Goal: Information Seeking & Learning: Compare options

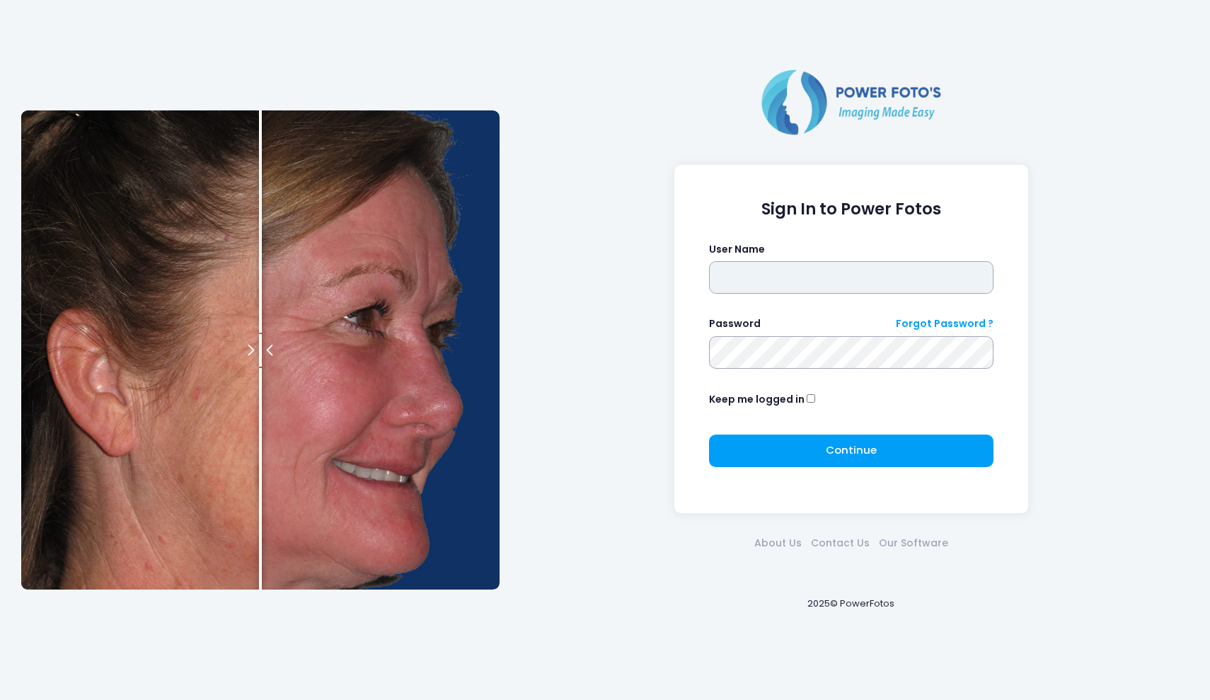
type input "*******"
click button "submit" at bounding box center [0, 0] width 0 height 0
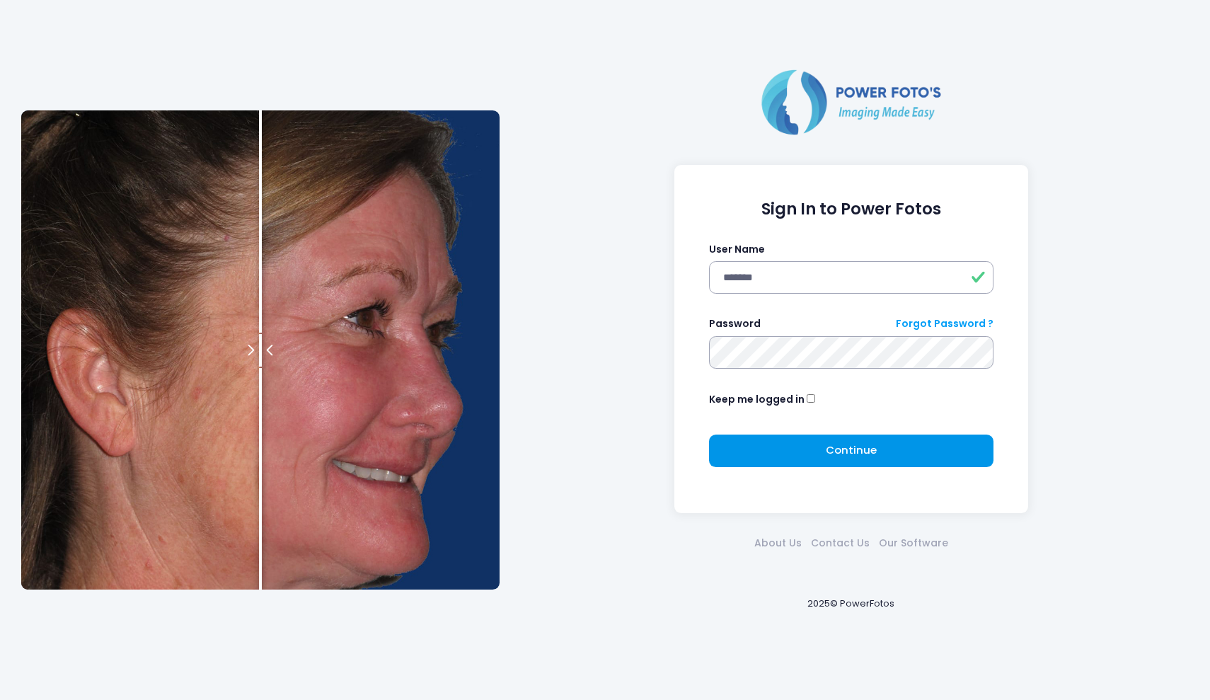
click at [813, 452] on button "Continue Please wait..." at bounding box center [851, 450] width 285 height 33
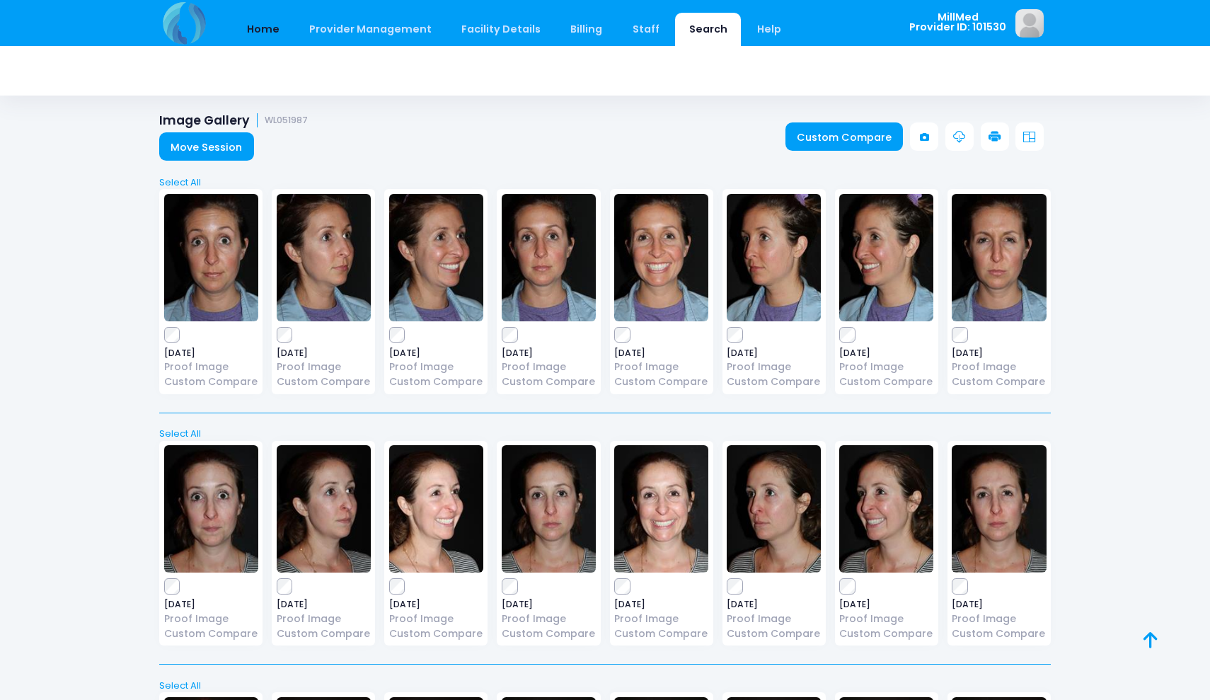
click at [260, 39] on link "Home" at bounding box center [263, 29] width 60 height 33
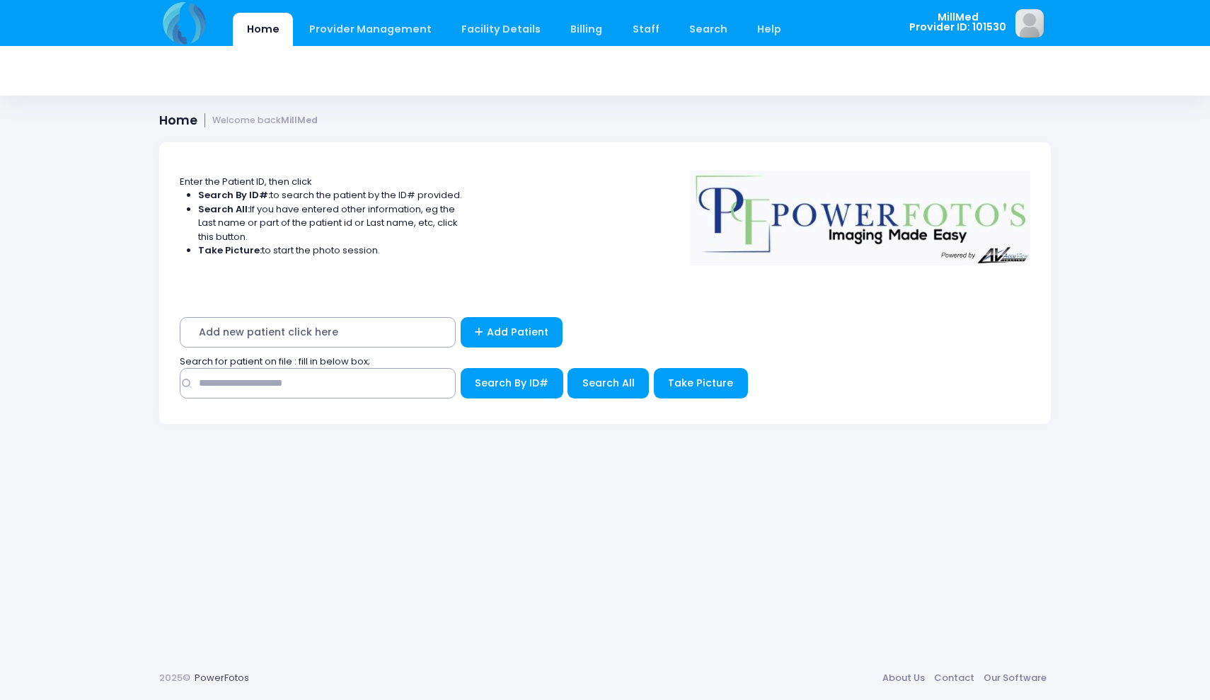
click at [362, 399] on div "Search By ID#" at bounding box center [605, 387] width 850 height 38
click at [362, 381] on input "text" at bounding box center [318, 383] width 276 height 30
type input "********"
click at [604, 381] on span "Search All" at bounding box center [608, 383] width 52 height 14
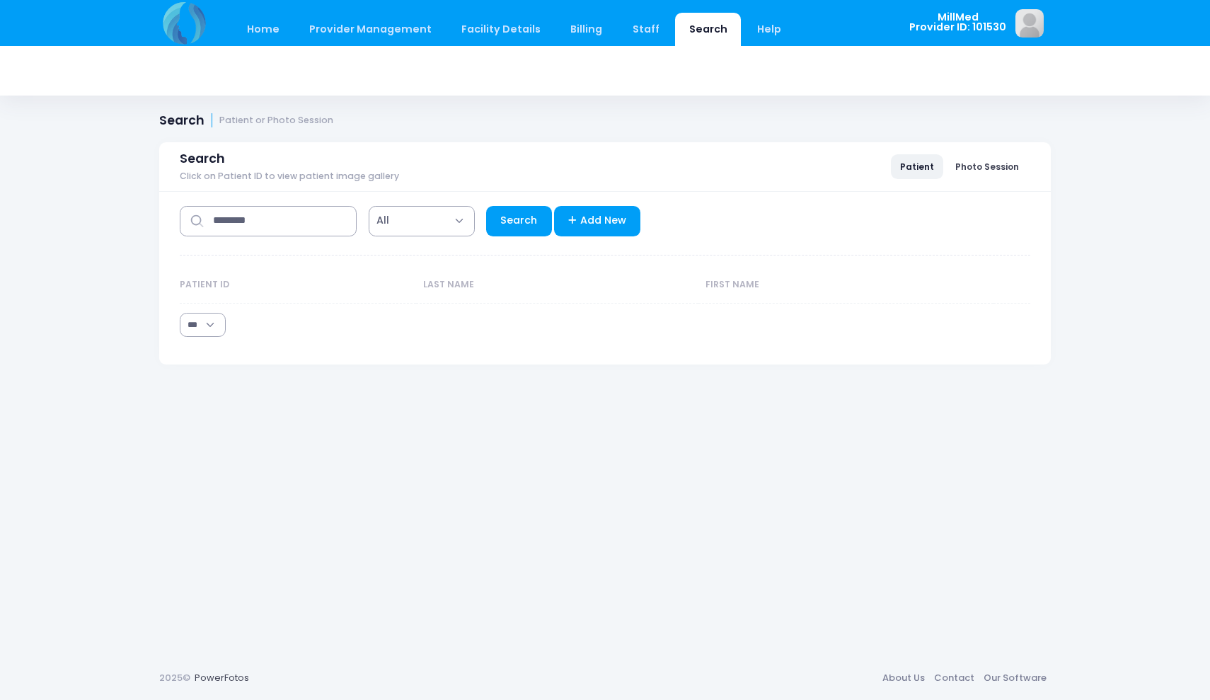
select select "***"
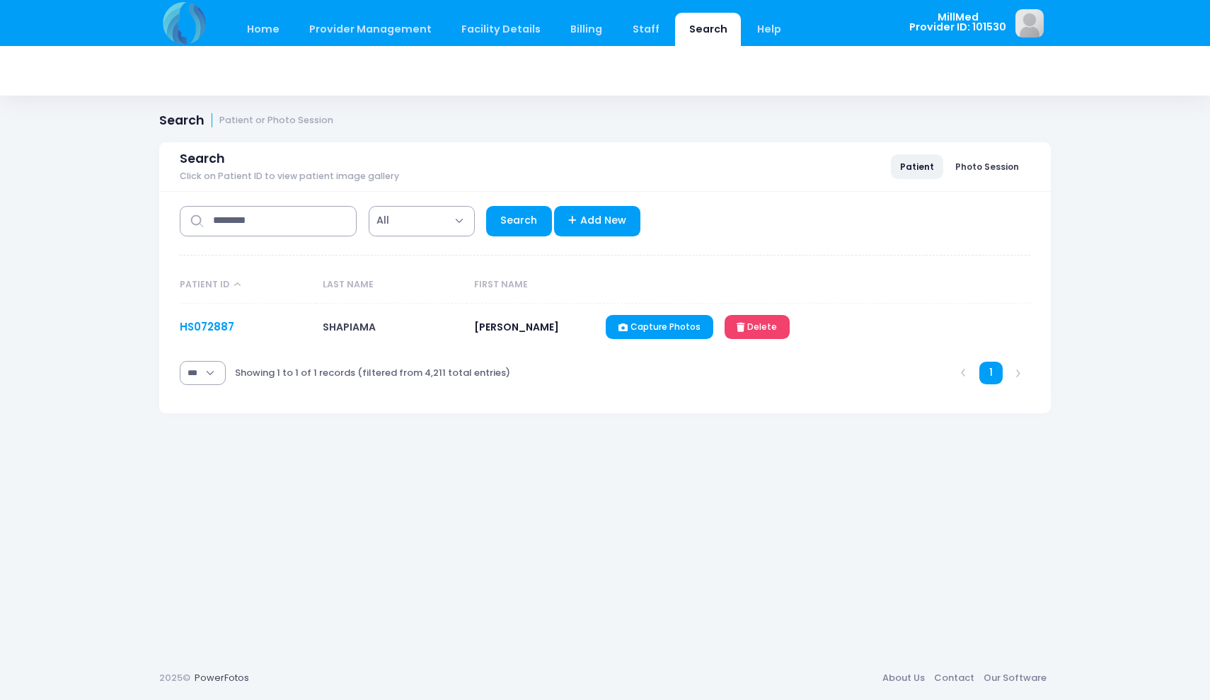
click at [190, 329] on link "HS072887" at bounding box center [207, 326] width 54 height 15
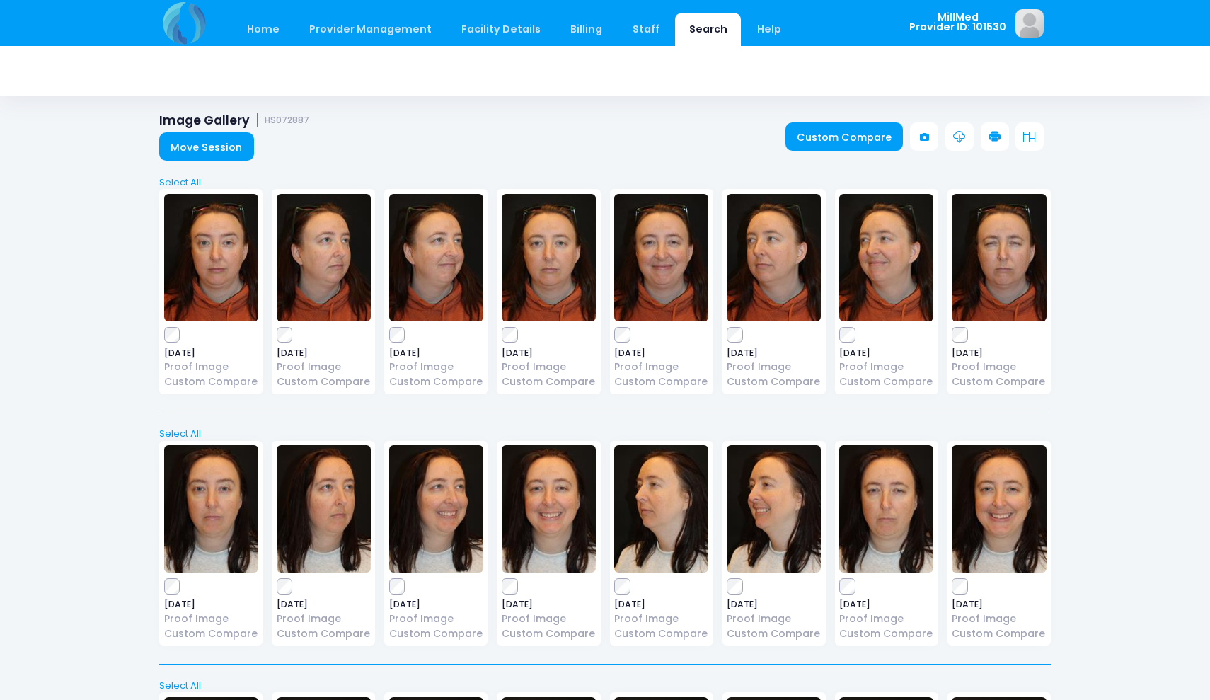
click at [553, 261] on img at bounding box center [549, 257] width 94 height 127
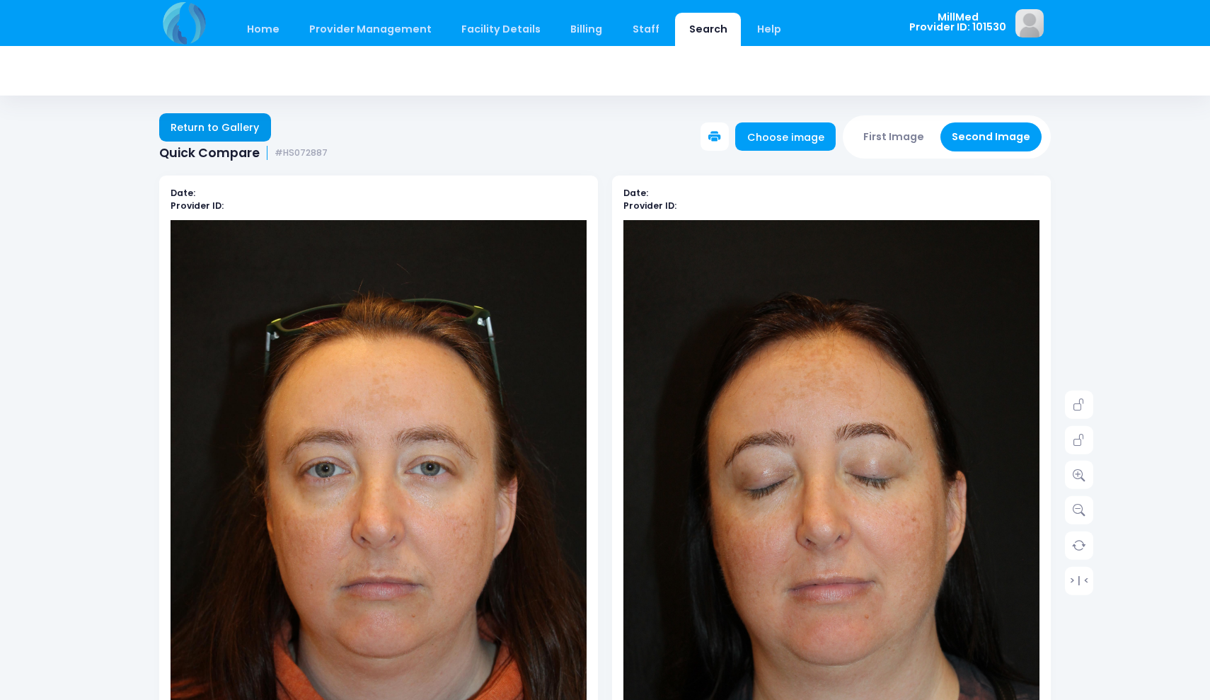
click at [211, 124] on link "Return to Gallery" at bounding box center [215, 127] width 112 height 28
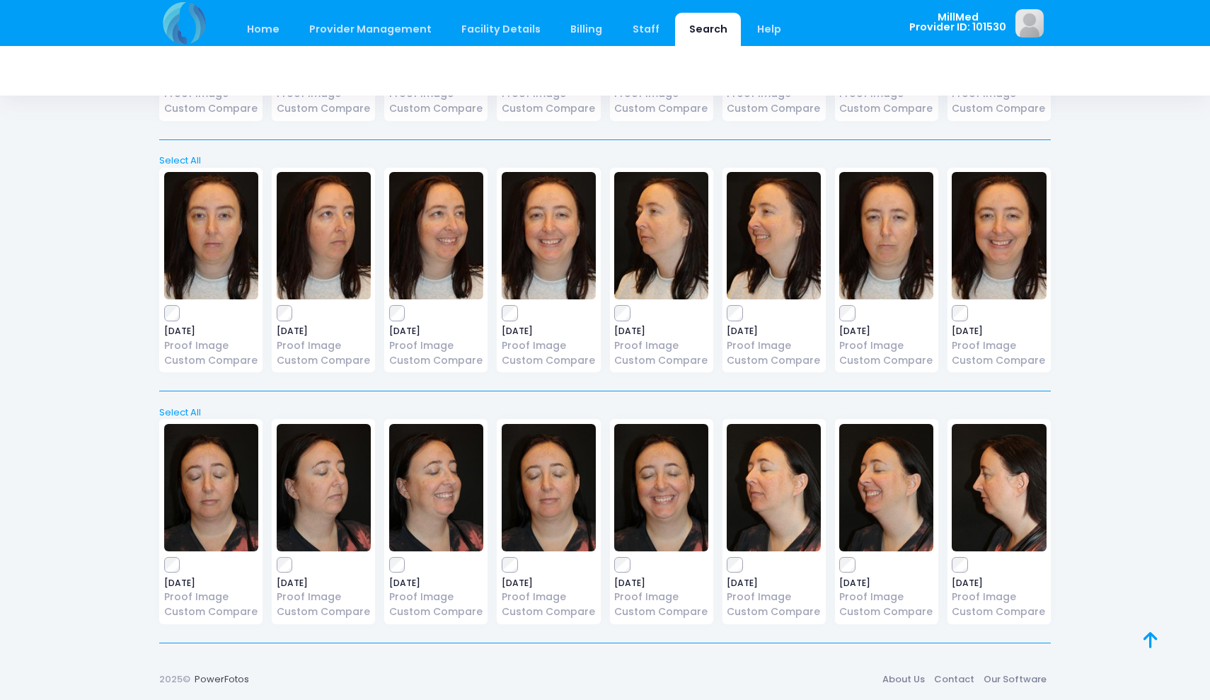
scroll to position [272, 0]
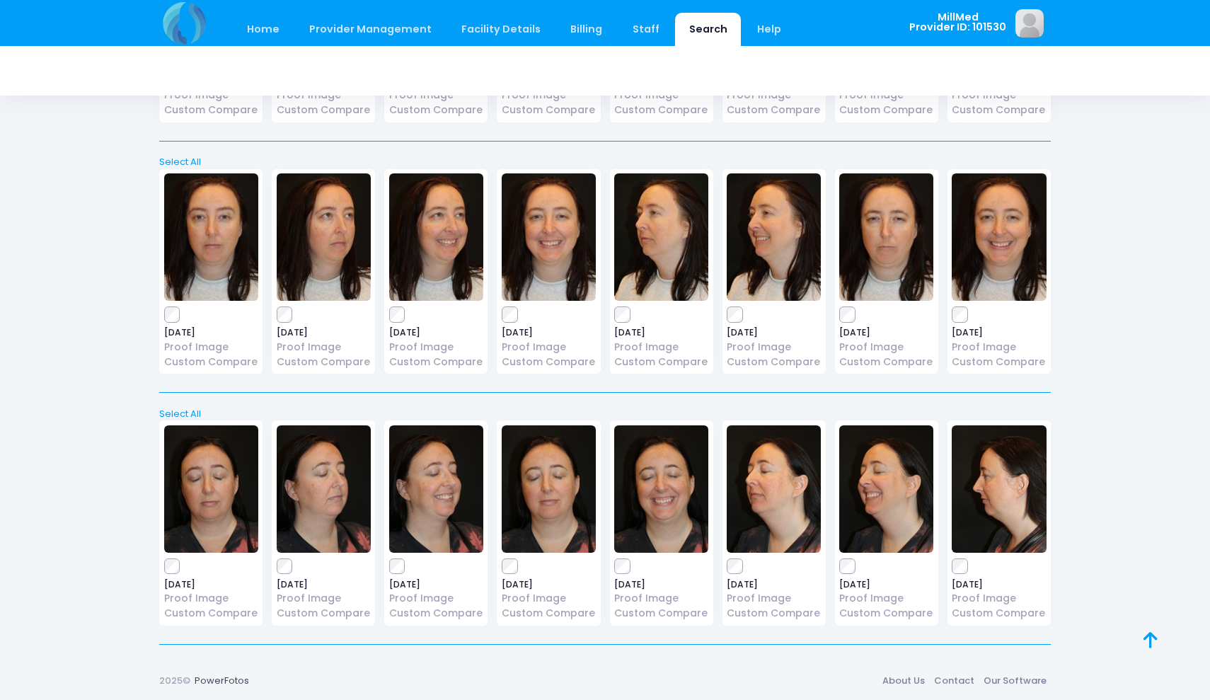
click at [542, 477] on img at bounding box center [549, 488] width 94 height 127
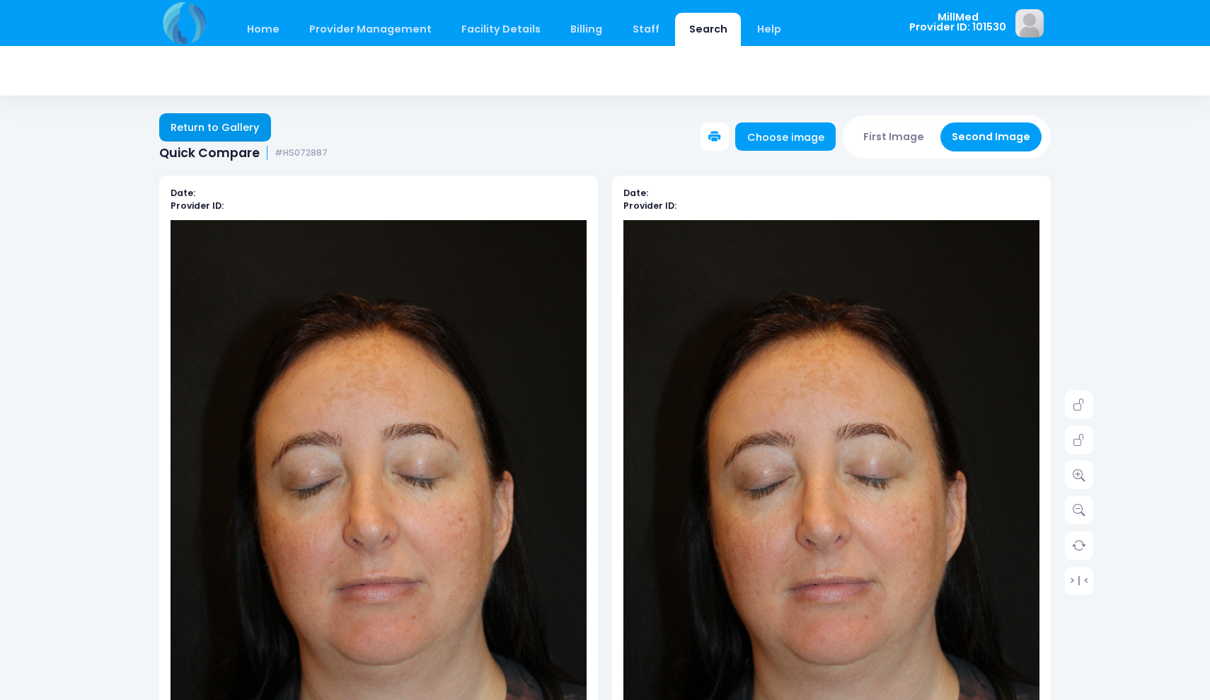
click at [219, 132] on link "Return to Gallery" at bounding box center [215, 127] width 112 height 28
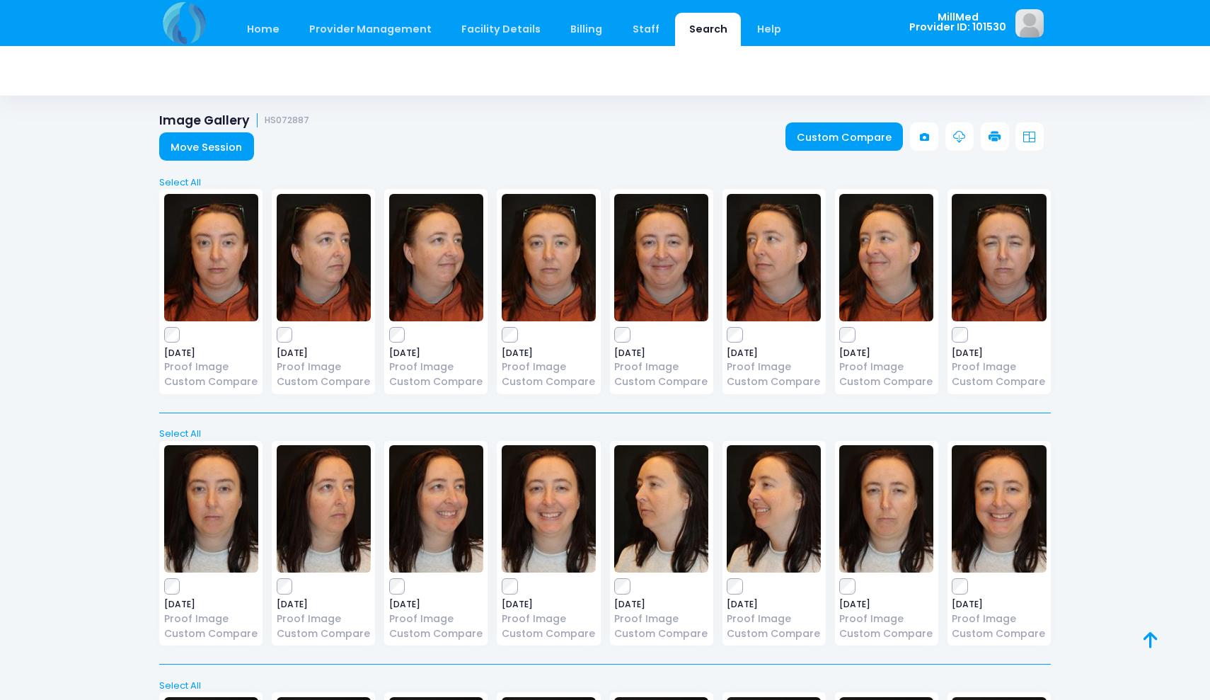
click at [445, 265] on img at bounding box center [436, 257] width 94 height 127
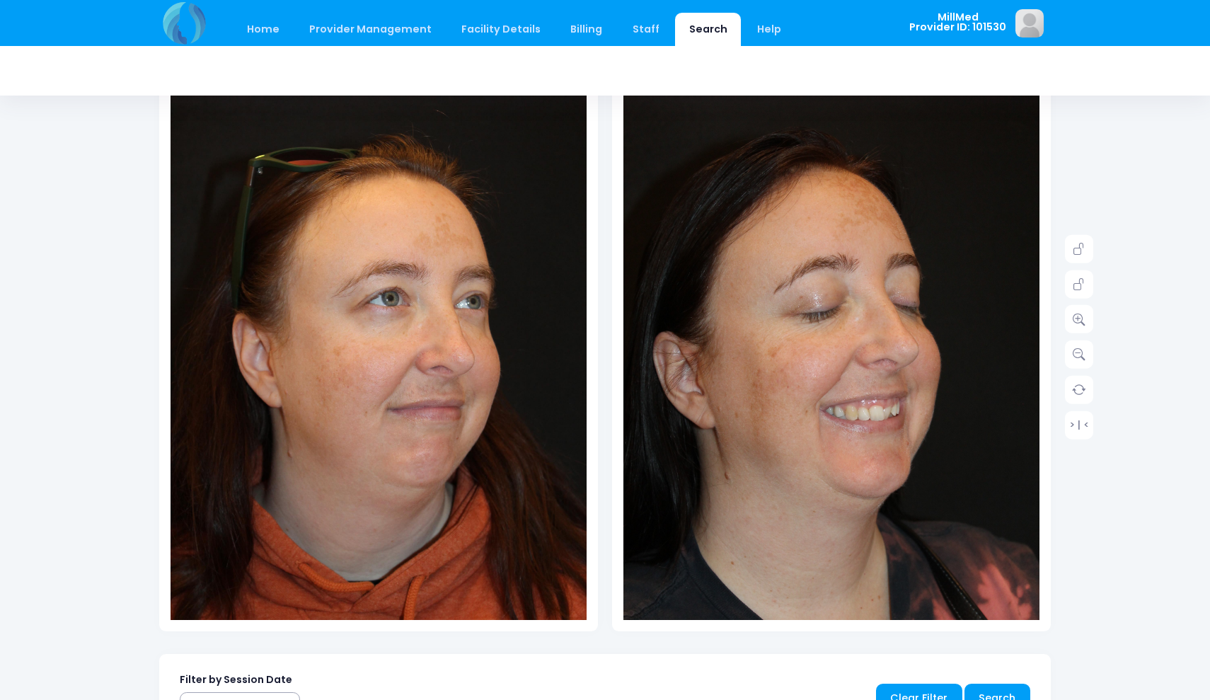
scroll to position [156, 0]
click at [1073, 316] on icon at bounding box center [1079, 319] width 13 height 13
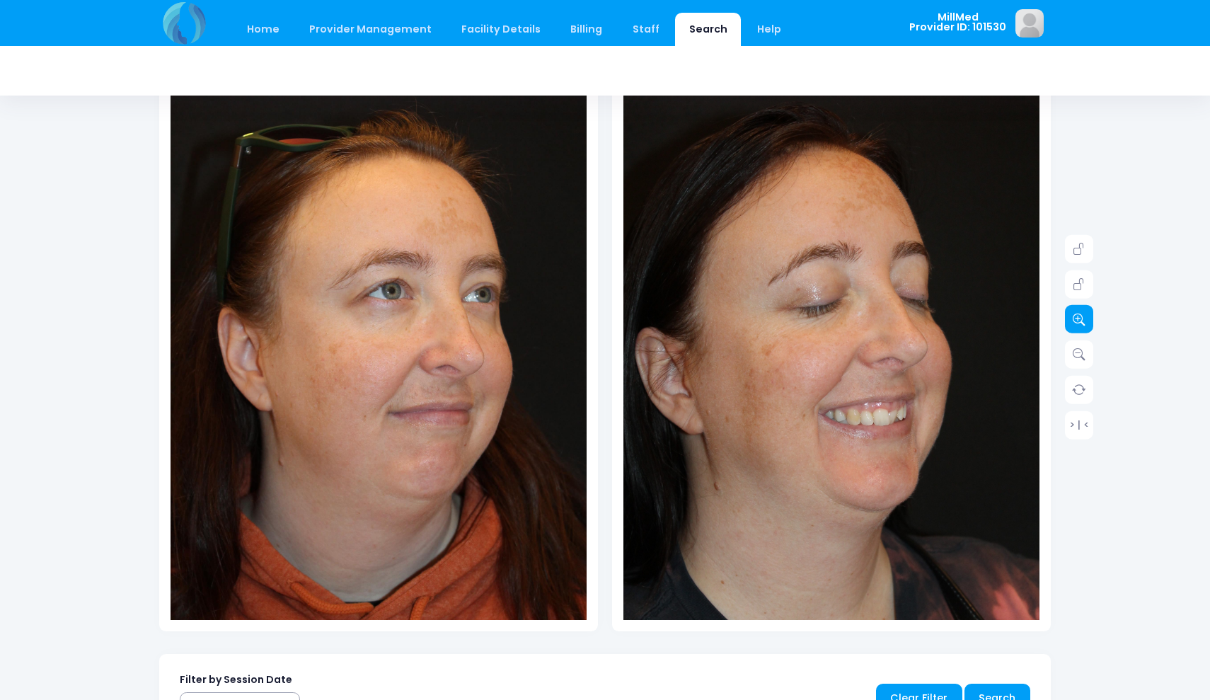
click at [1073, 316] on icon at bounding box center [1079, 319] width 13 height 13
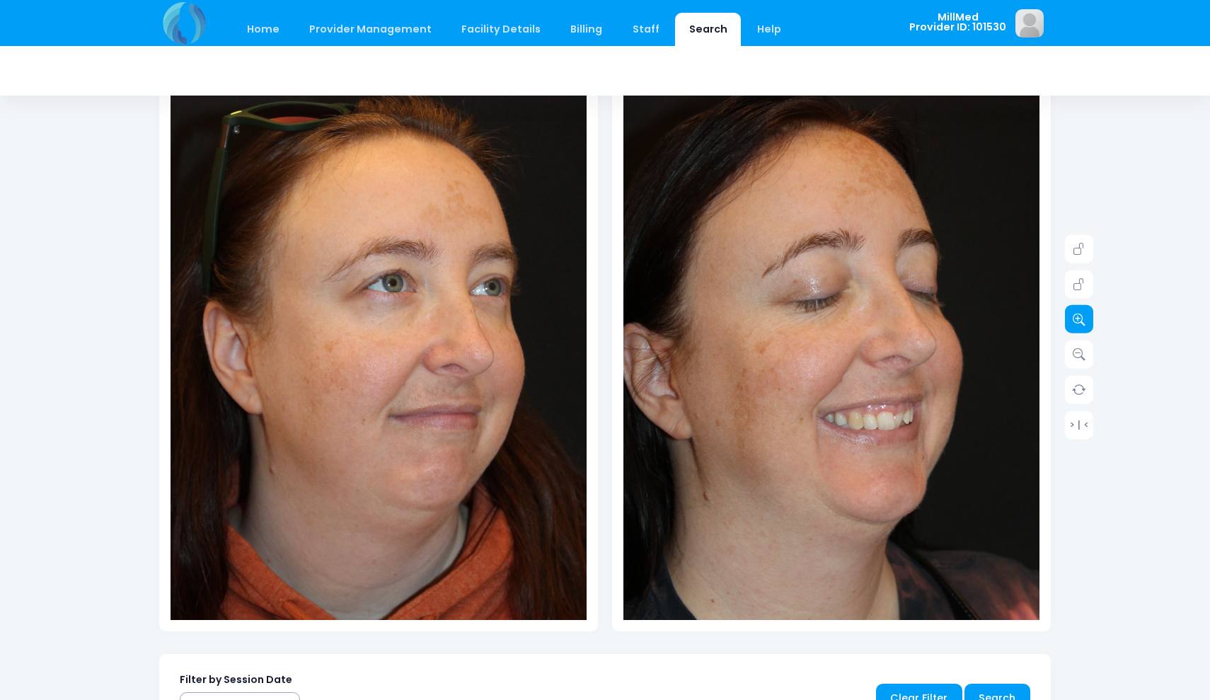
click at [1073, 316] on icon at bounding box center [1079, 319] width 13 height 13
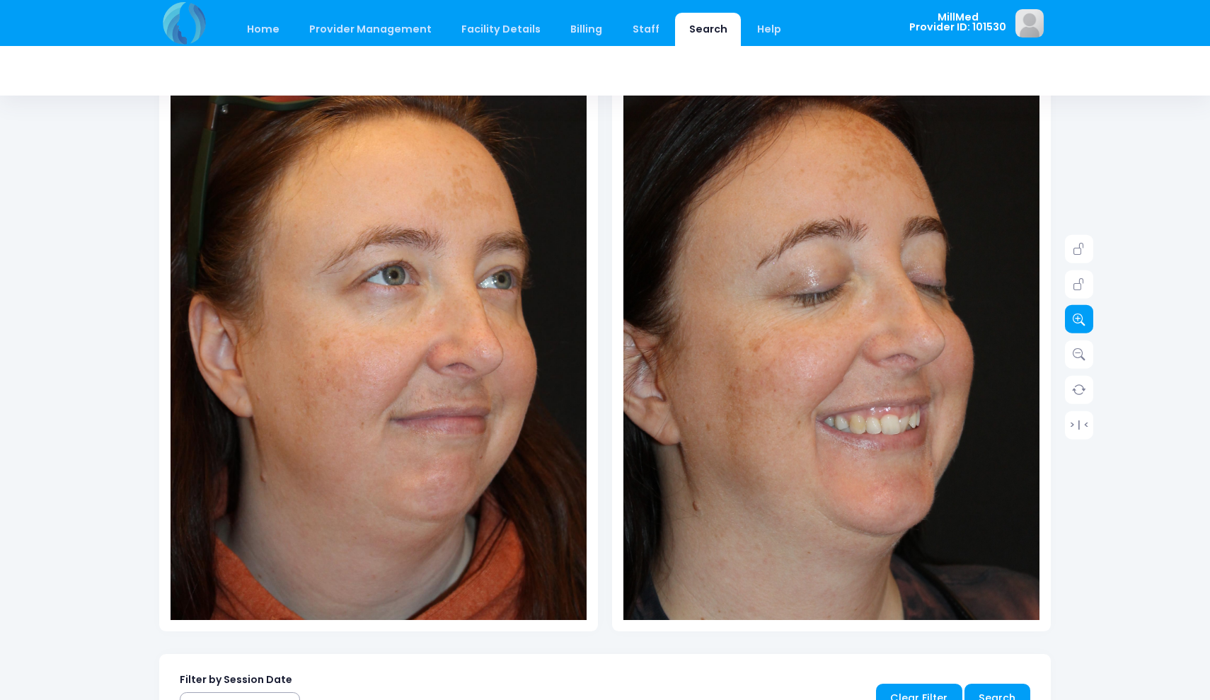
click at [1073, 316] on icon at bounding box center [1079, 319] width 13 height 13
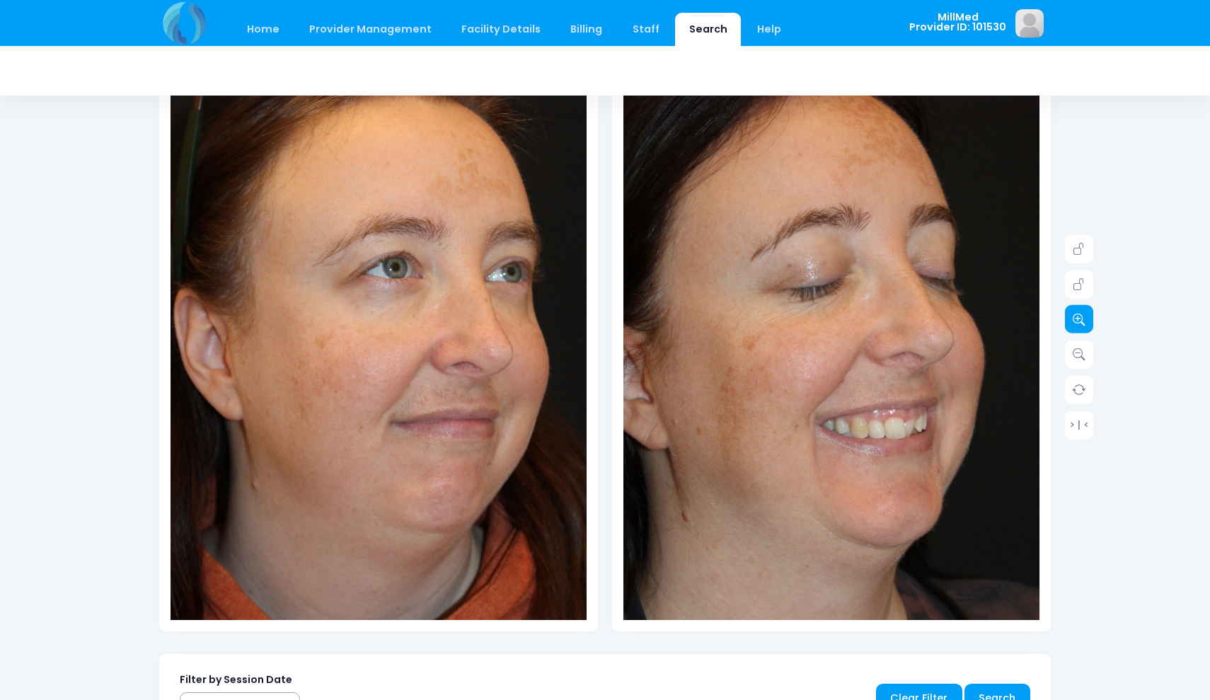
click at [1073, 316] on icon at bounding box center [1079, 319] width 13 height 13
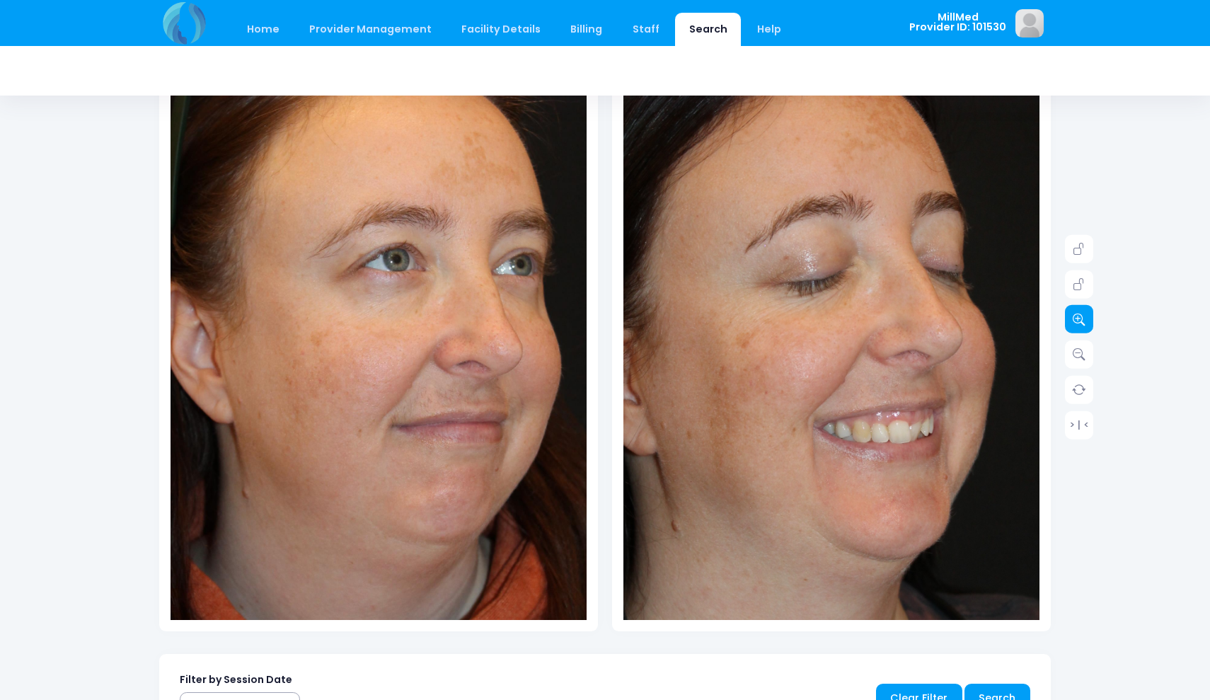
click at [1073, 316] on icon at bounding box center [1079, 319] width 13 height 13
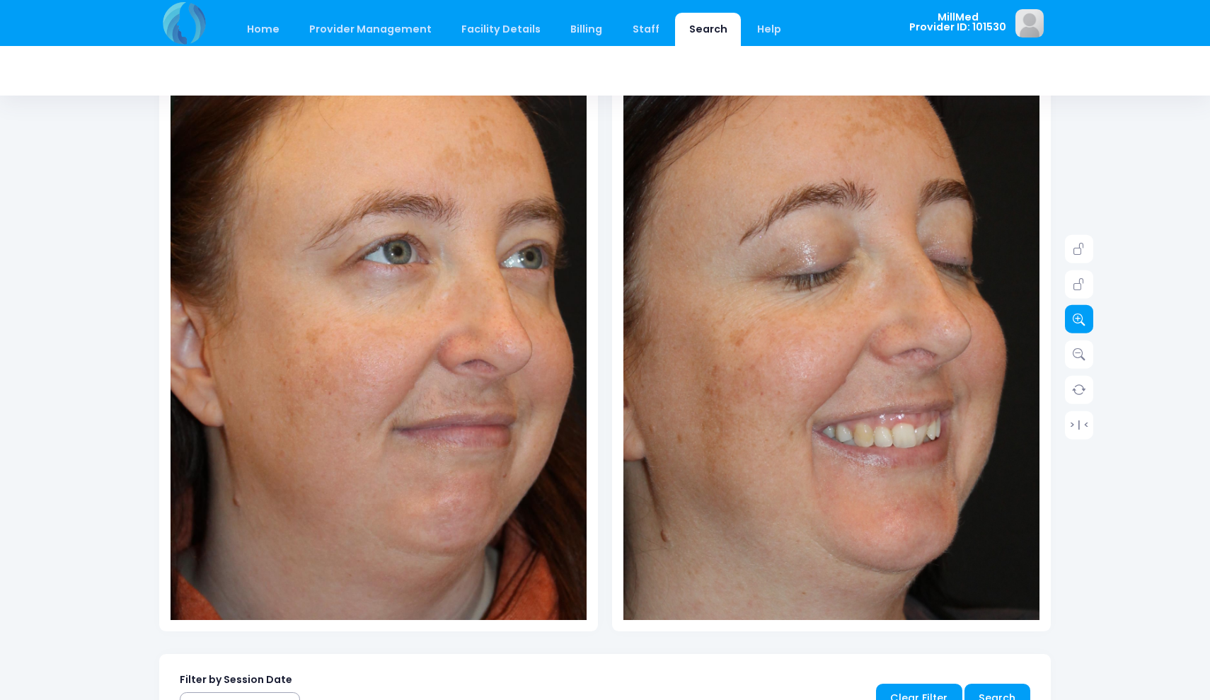
click at [1073, 316] on icon at bounding box center [1079, 319] width 13 height 13
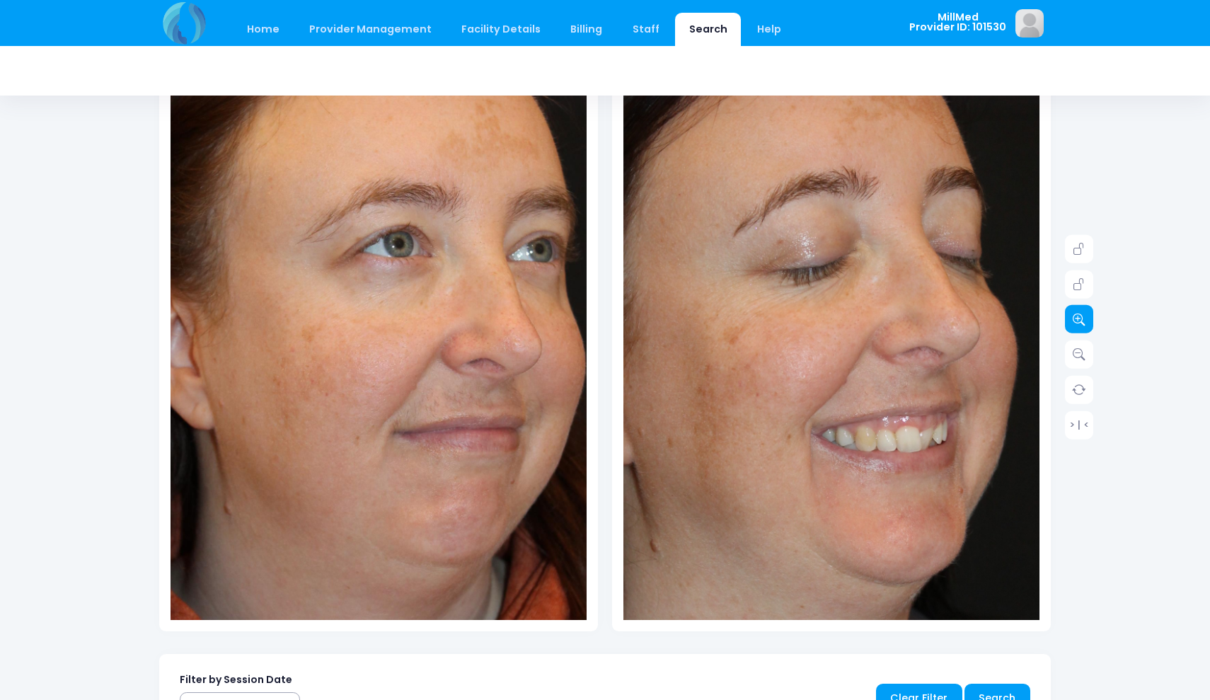
click at [1073, 316] on icon at bounding box center [1079, 319] width 13 height 13
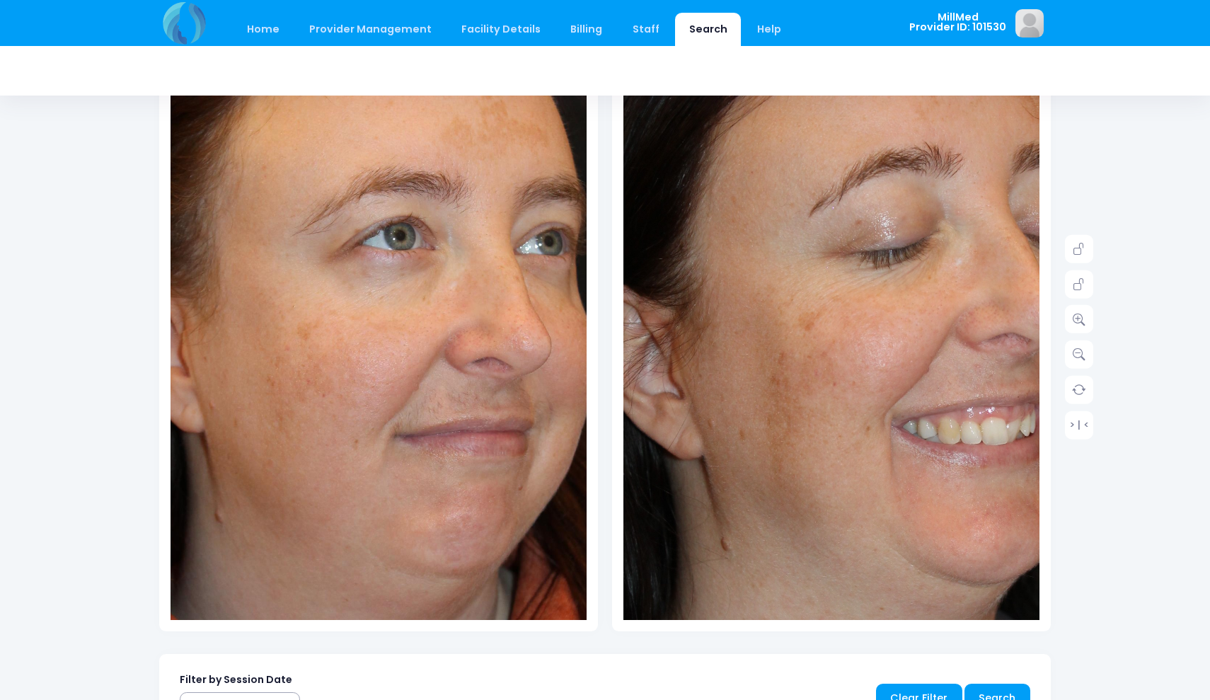
click at [729, 354] on img at bounding box center [912, 365] width 749 height 1124
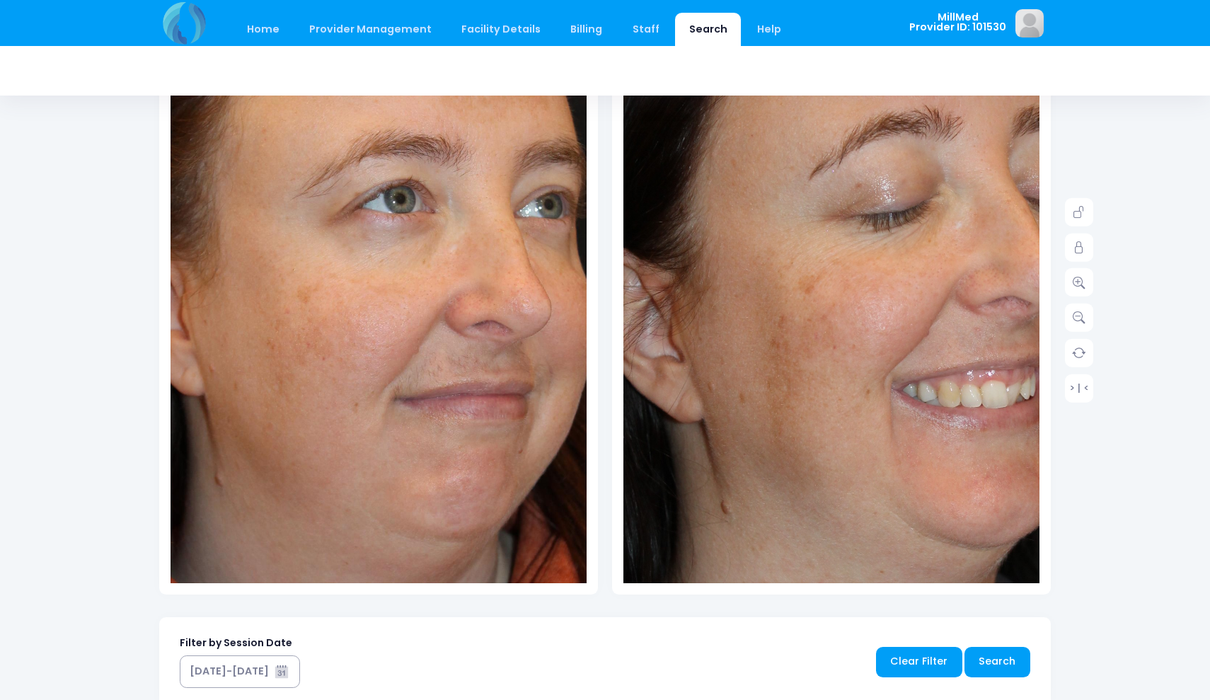
scroll to position [192, 0]
click at [1082, 309] on link at bounding box center [1079, 318] width 28 height 28
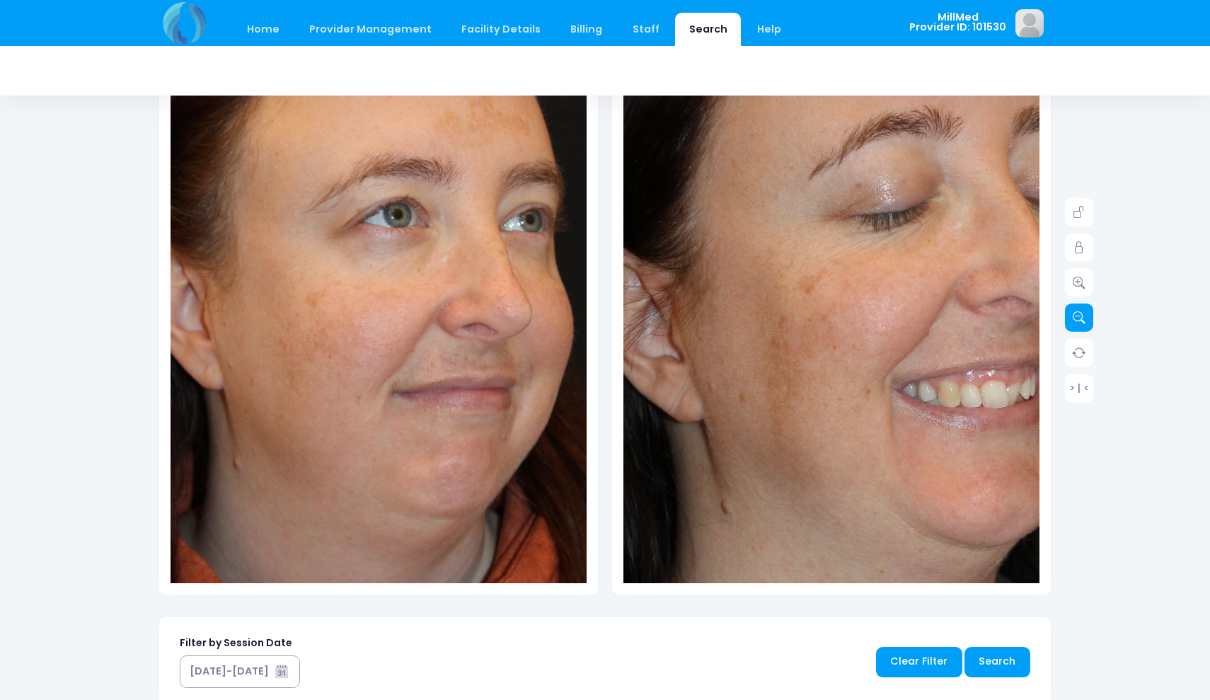
click at [1082, 310] on link at bounding box center [1079, 318] width 28 height 28
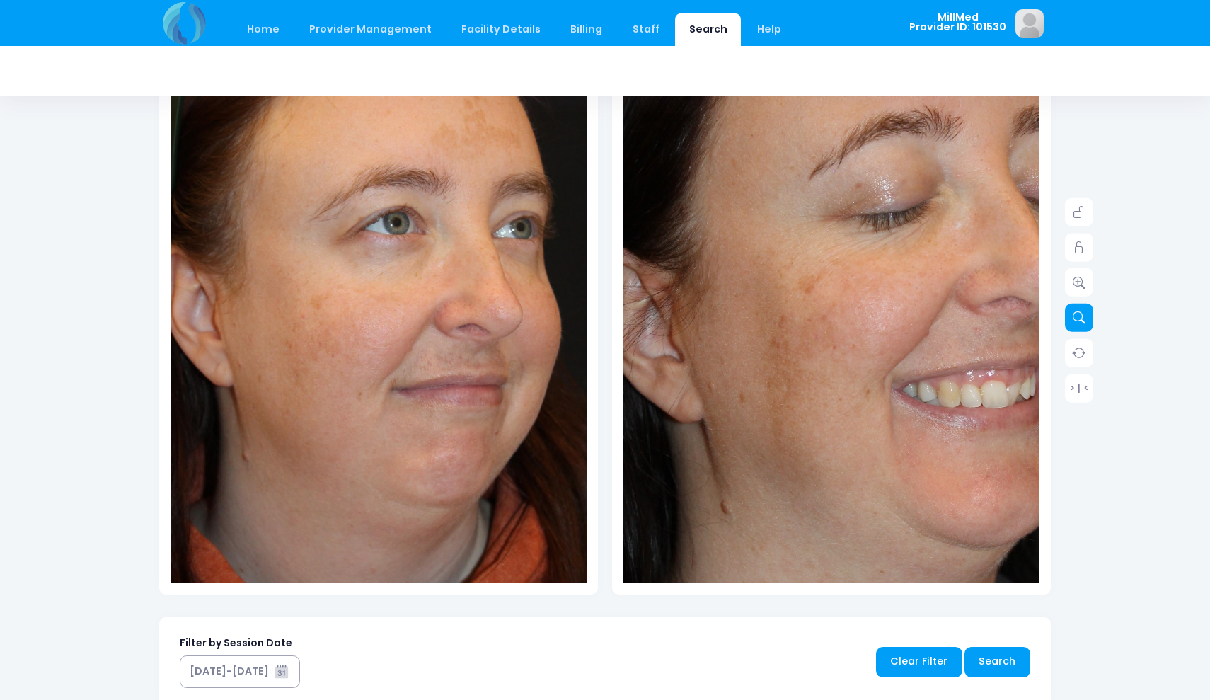
click at [1082, 310] on link at bounding box center [1079, 318] width 28 height 28
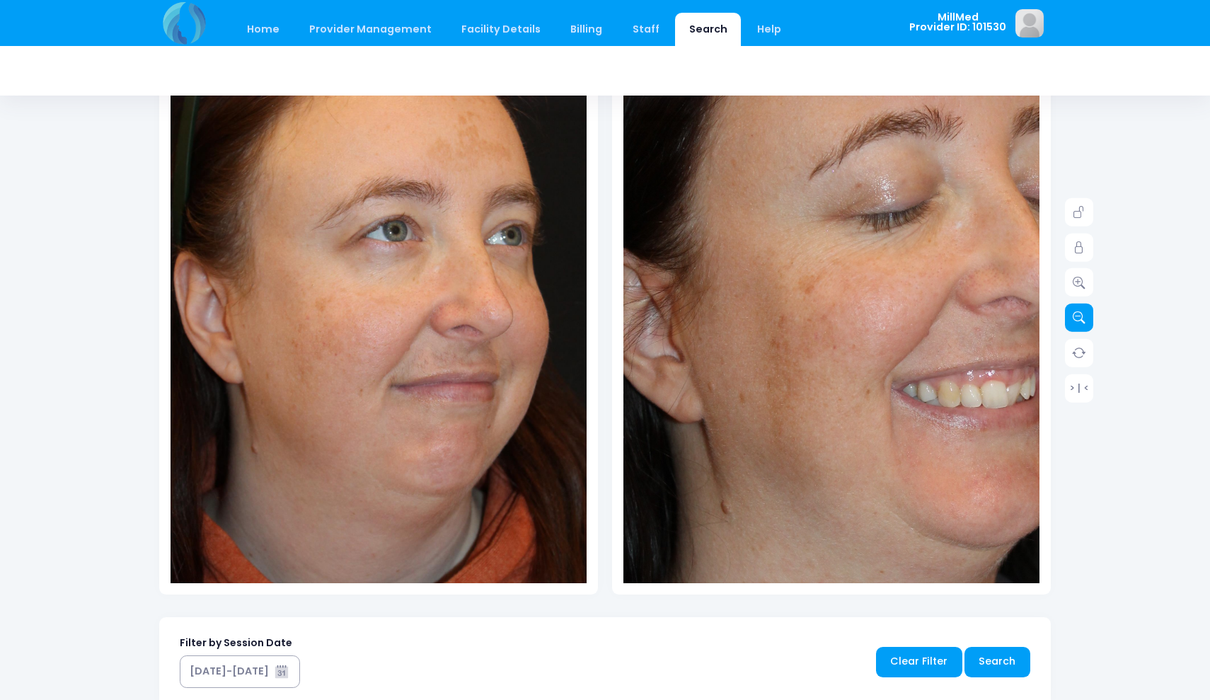
click at [1082, 310] on link at bounding box center [1079, 318] width 28 height 28
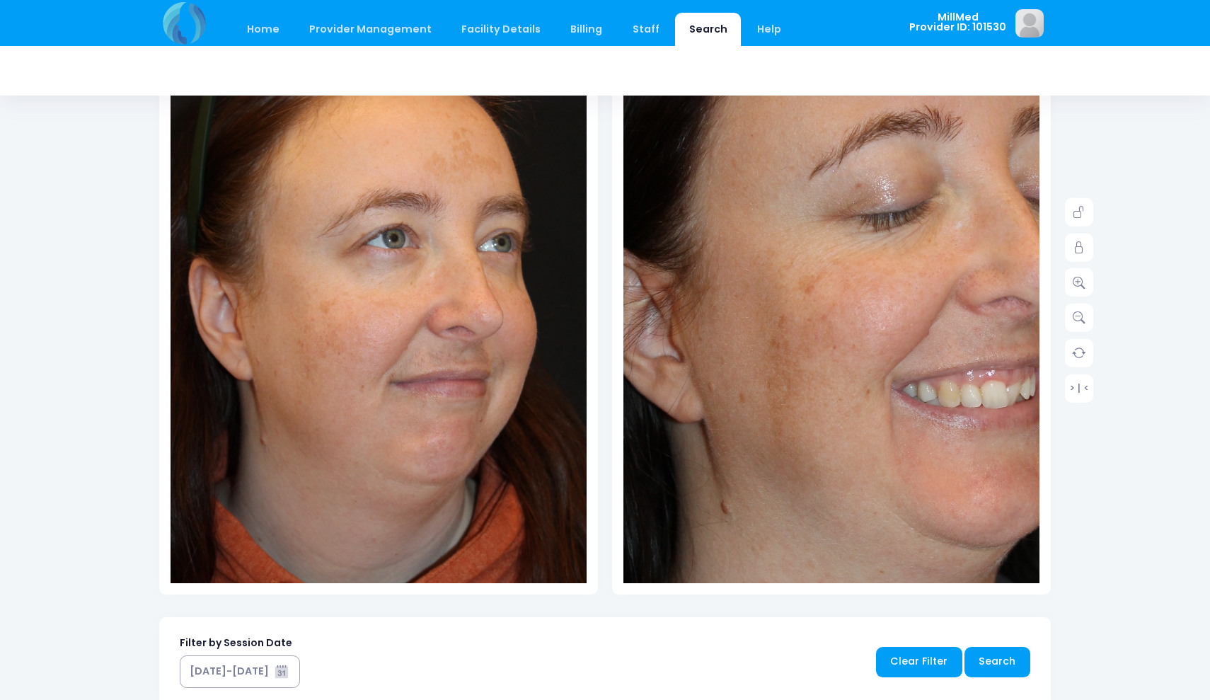
click at [948, 316] on img at bounding box center [912, 328] width 749 height 1124
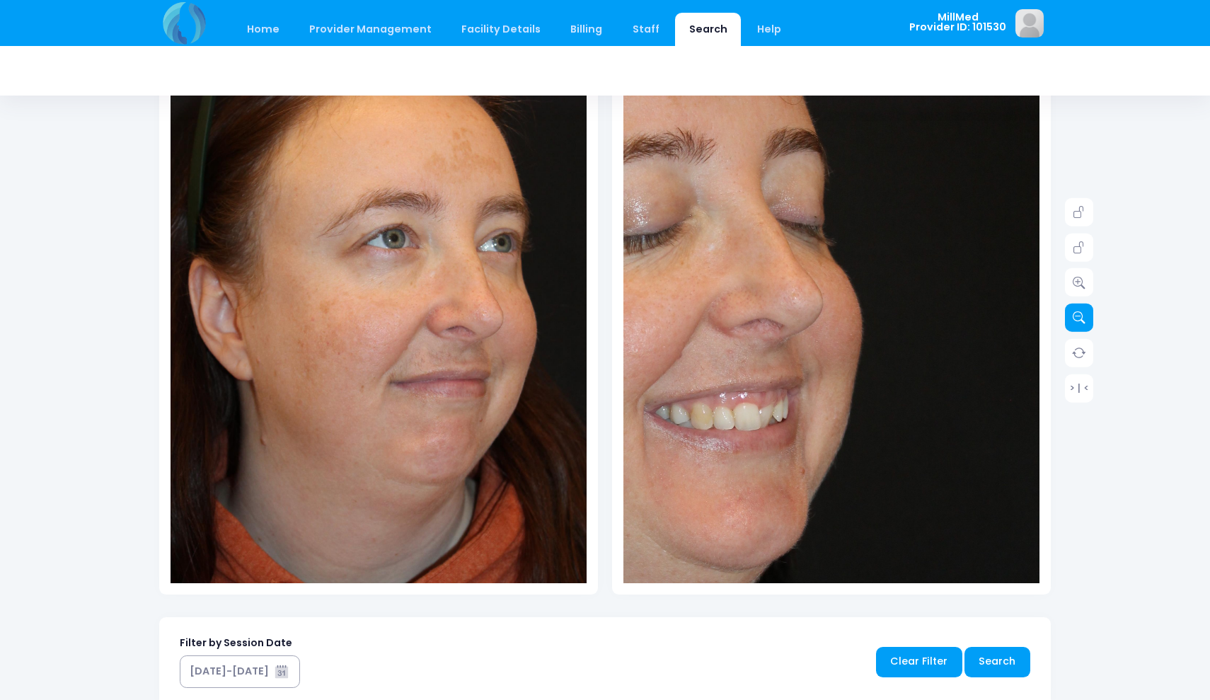
click at [1084, 316] on icon at bounding box center [1079, 317] width 13 height 13
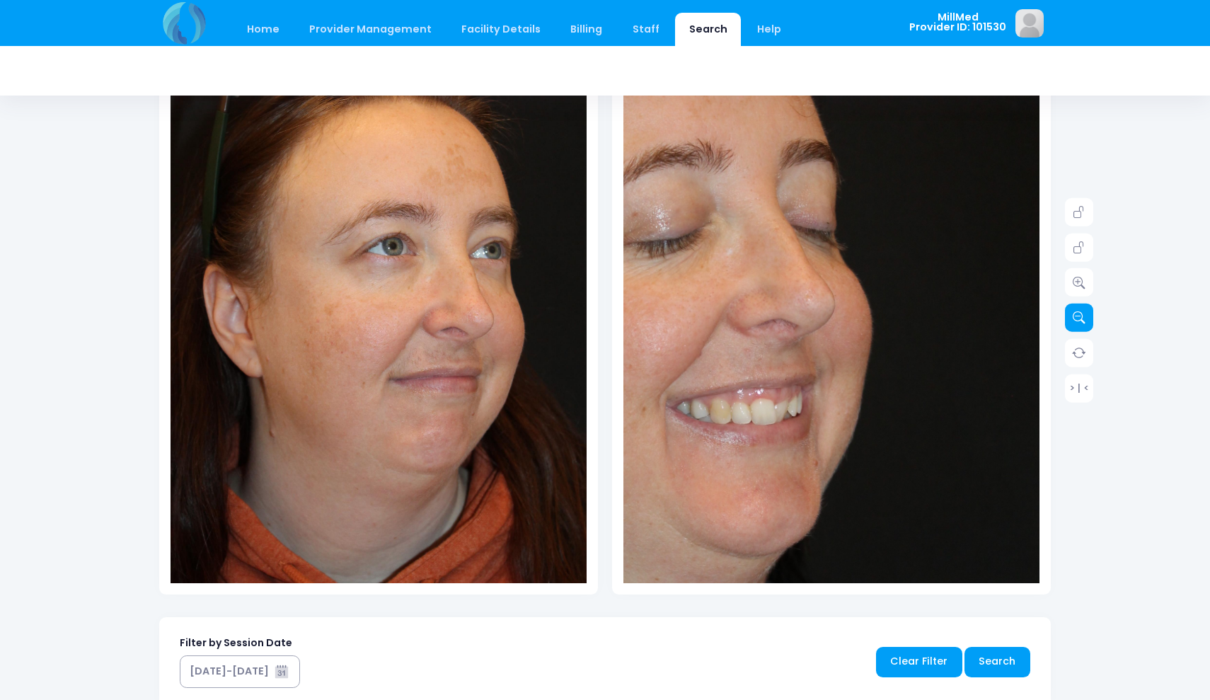
click at [1084, 316] on icon at bounding box center [1079, 317] width 13 height 13
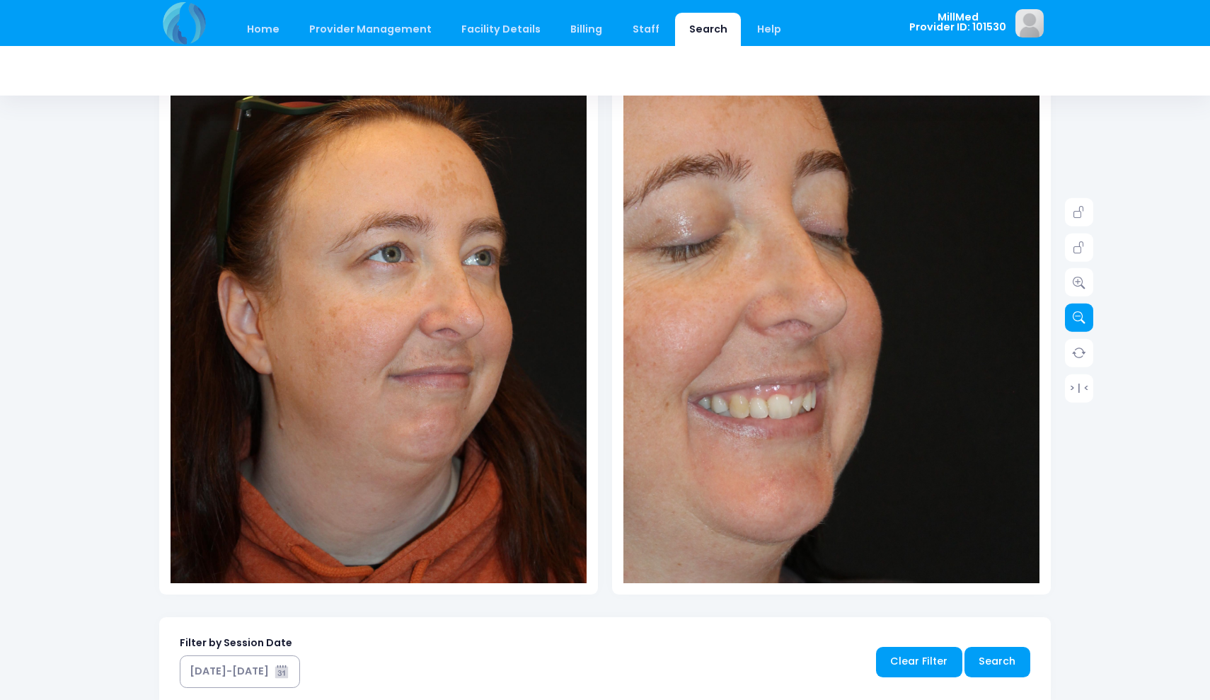
click at [1084, 316] on icon at bounding box center [1079, 317] width 13 height 13
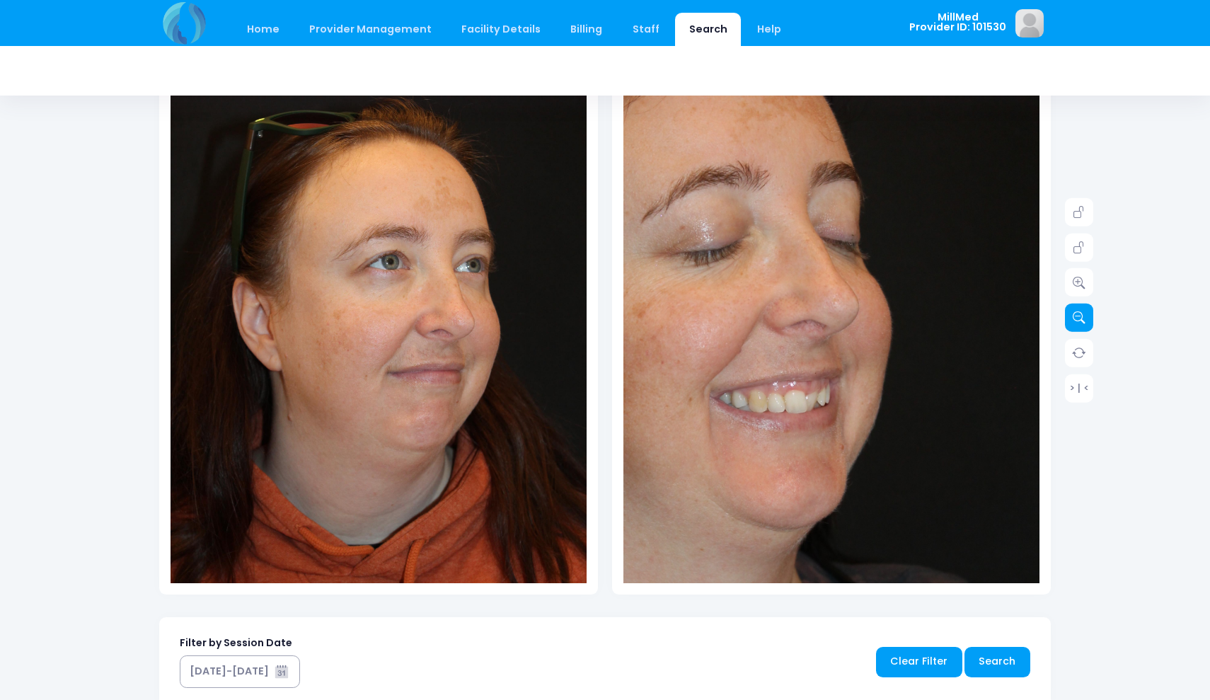
click at [1084, 316] on icon at bounding box center [1079, 317] width 13 height 13
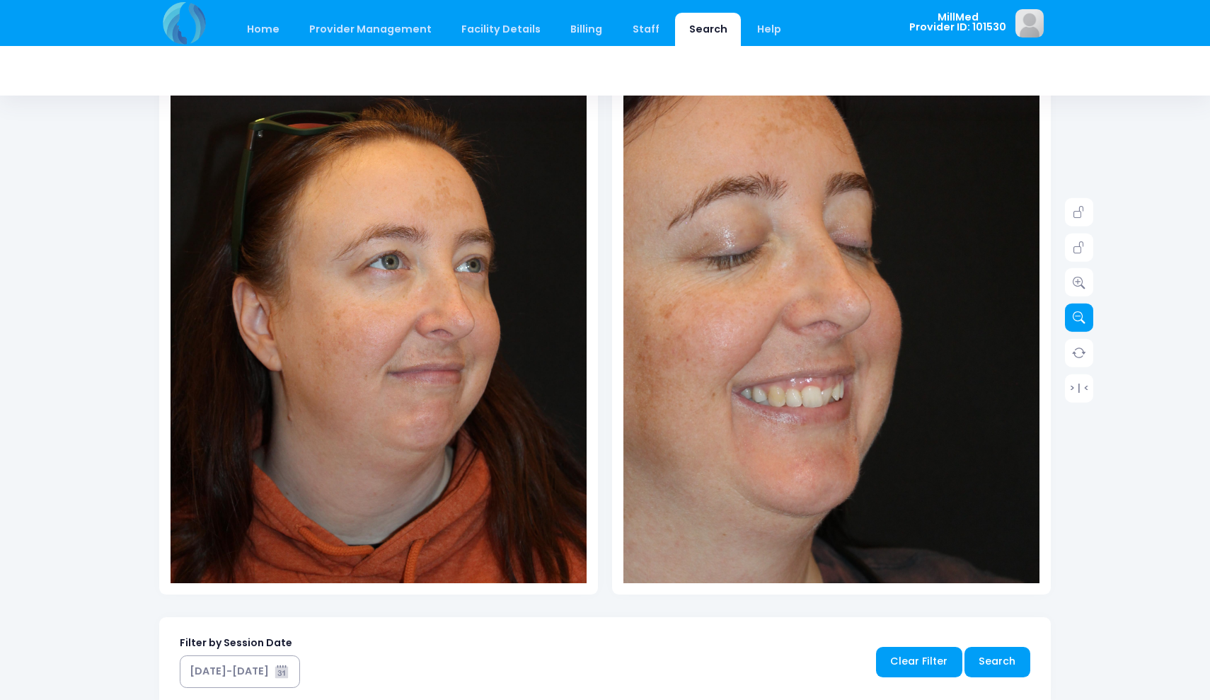
click at [1084, 316] on icon at bounding box center [1079, 317] width 13 height 13
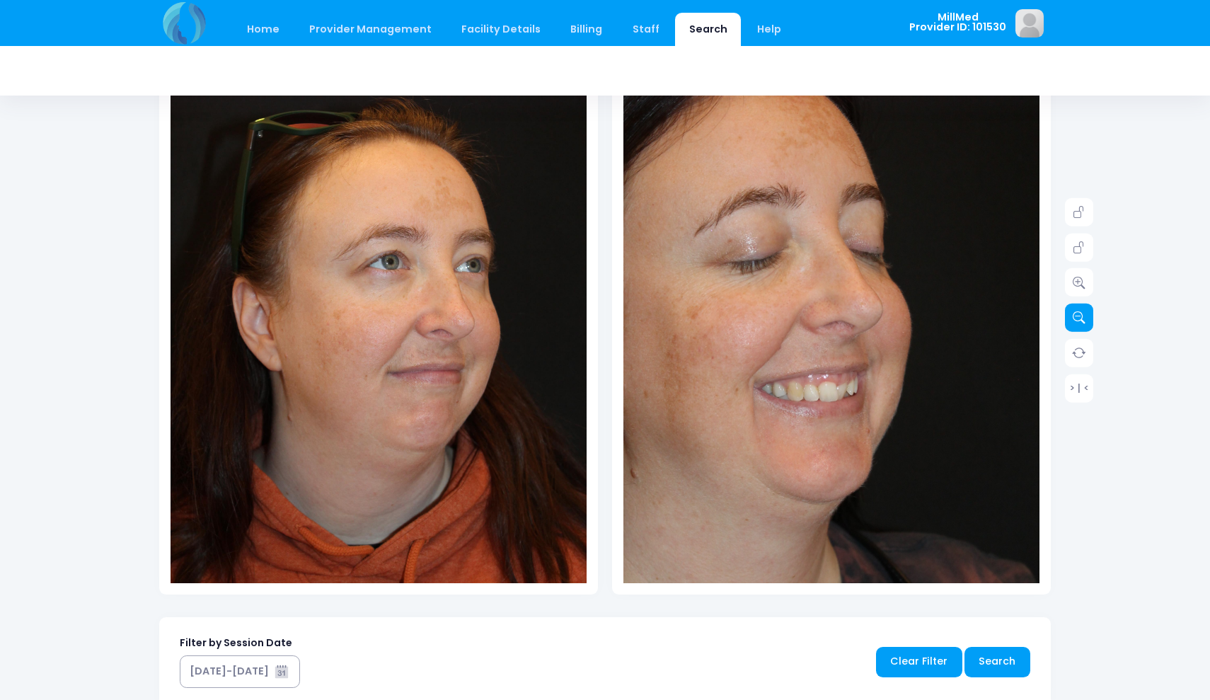
click at [1084, 316] on icon at bounding box center [1079, 317] width 13 height 13
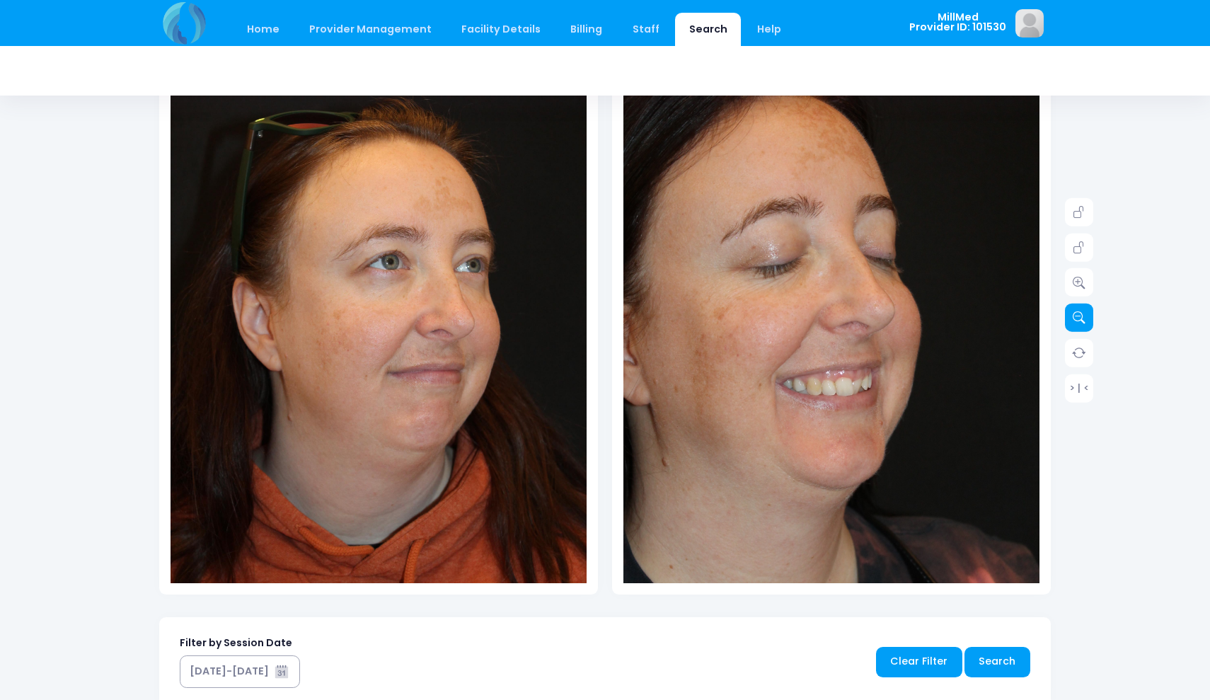
click at [1084, 316] on icon at bounding box center [1079, 317] width 13 height 13
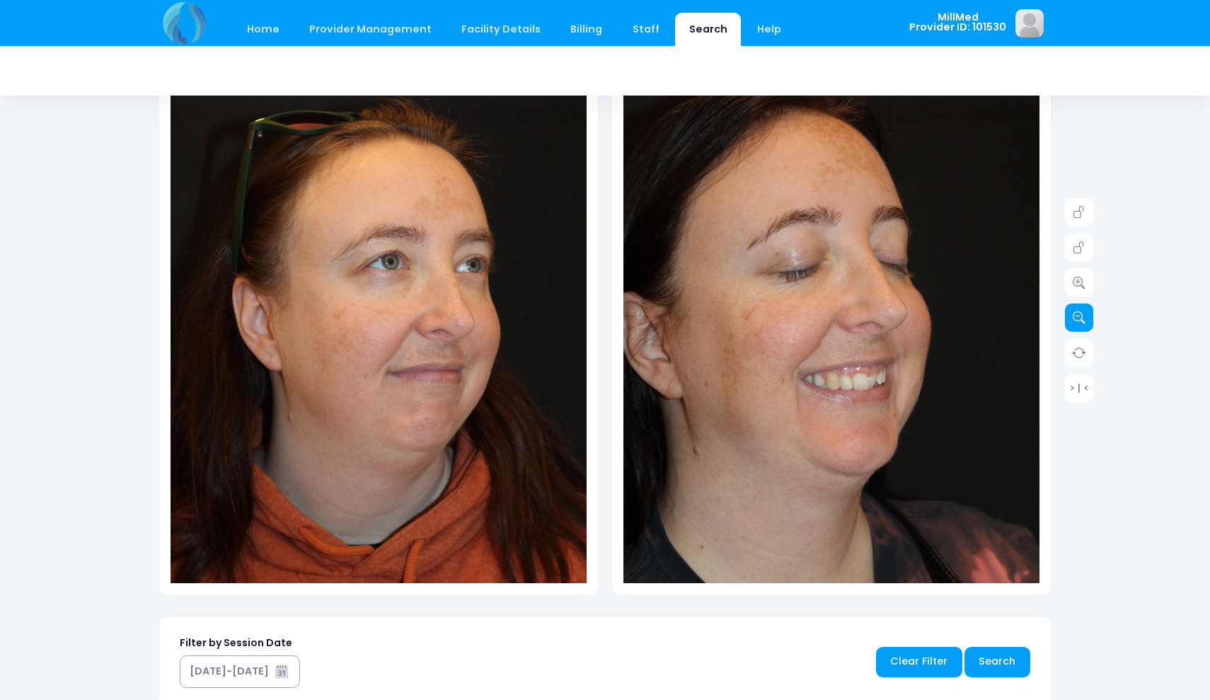
click at [1084, 316] on icon at bounding box center [1079, 317] width 13 height 13
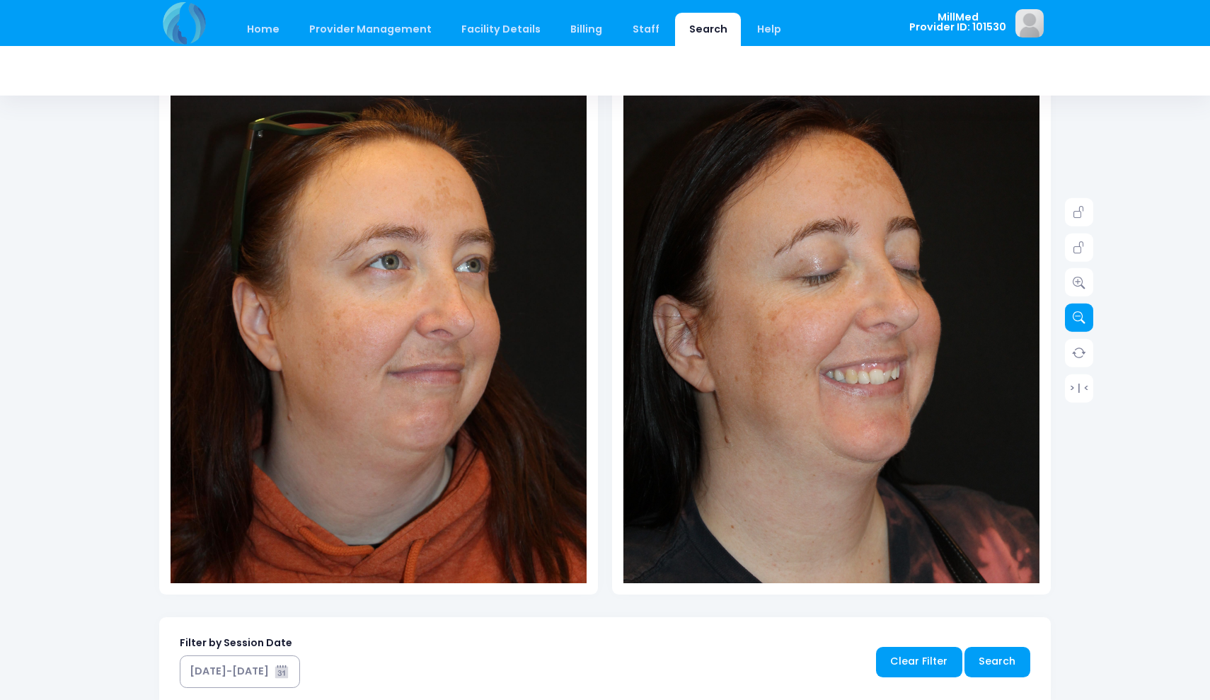
click at [1084, 316] on icon at bounding box center [1079, 317] width 13 height 13
click at [1084, 317] on icon at bounding box center [1079, 317] width 13 height 13
click at [1084, 313] on icon at bounding box center [1079, 317] width 13 height 13
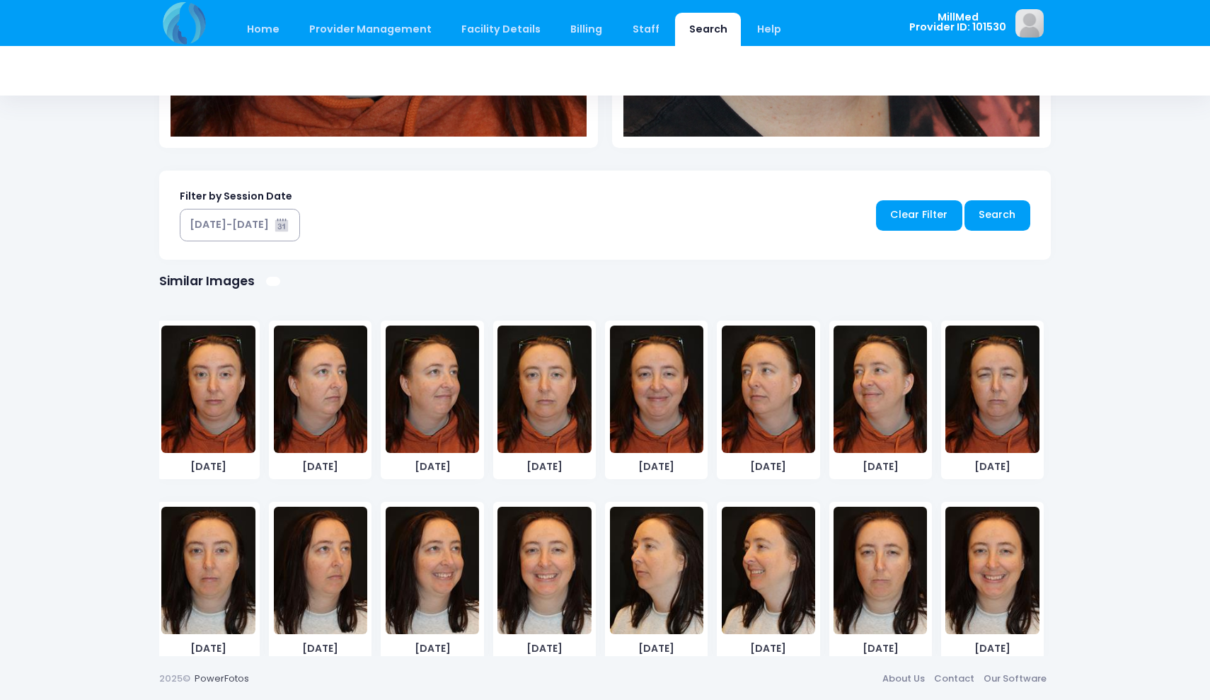
scroll to position [638, 0]
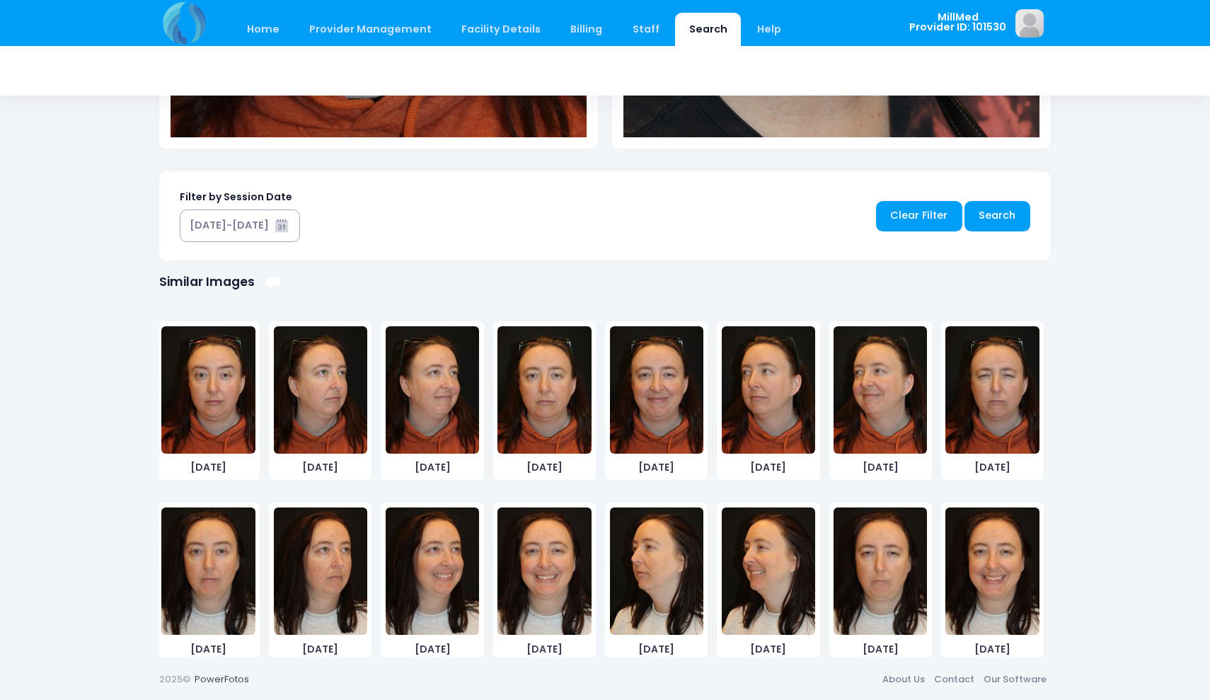
click at [879, 412] on img at bounding box center [880, 389] width 93 height 127
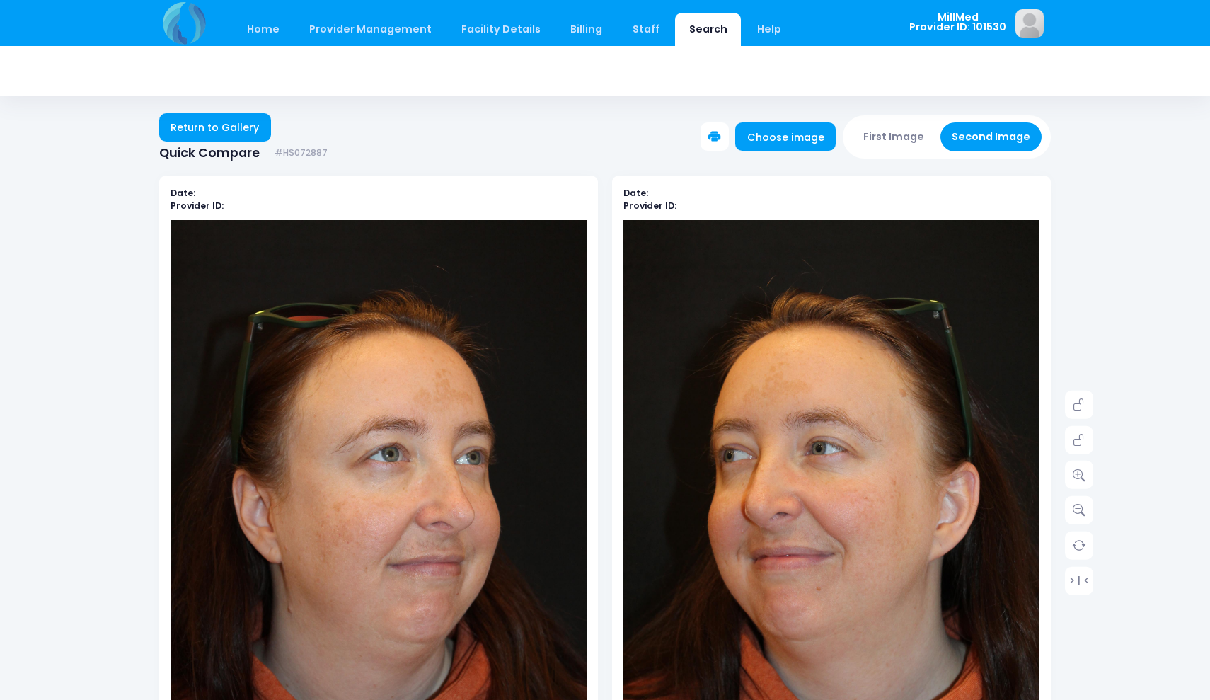
scroll to position [0, 0]
click at [241, 125] on link "Return to Gallery" at bounding box center [215, 127] width 112 height 28
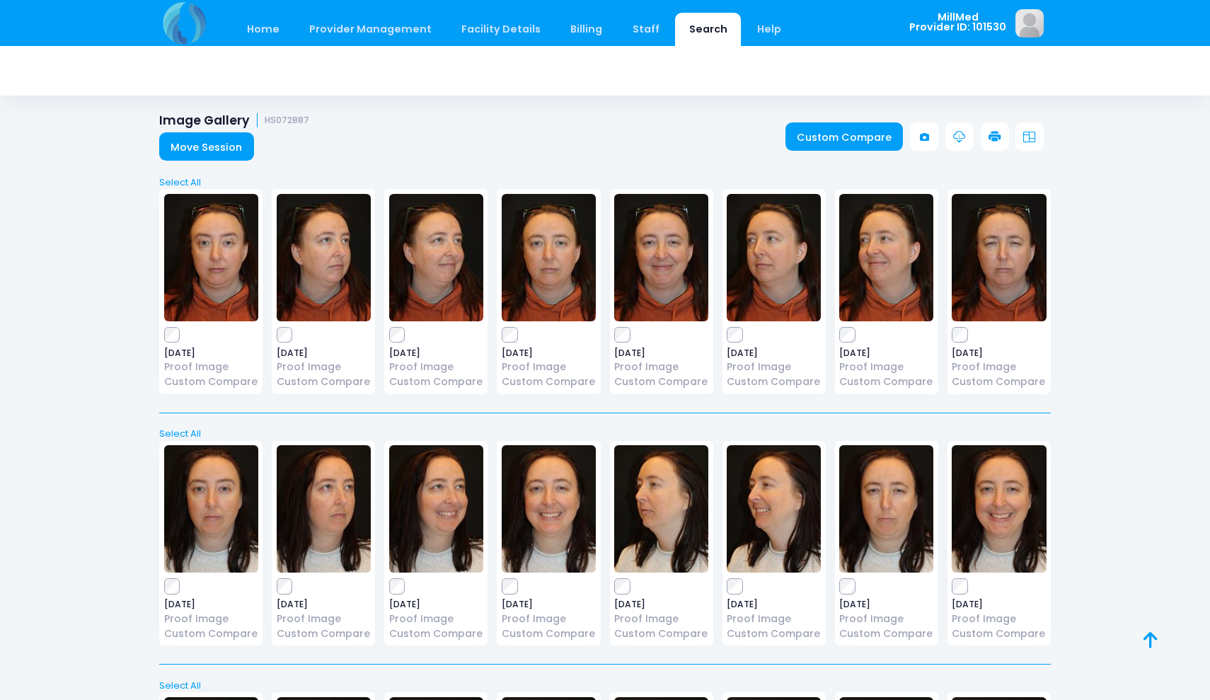
click at [880, 250] on img at bounding box center [886, 257] width 94 height 127
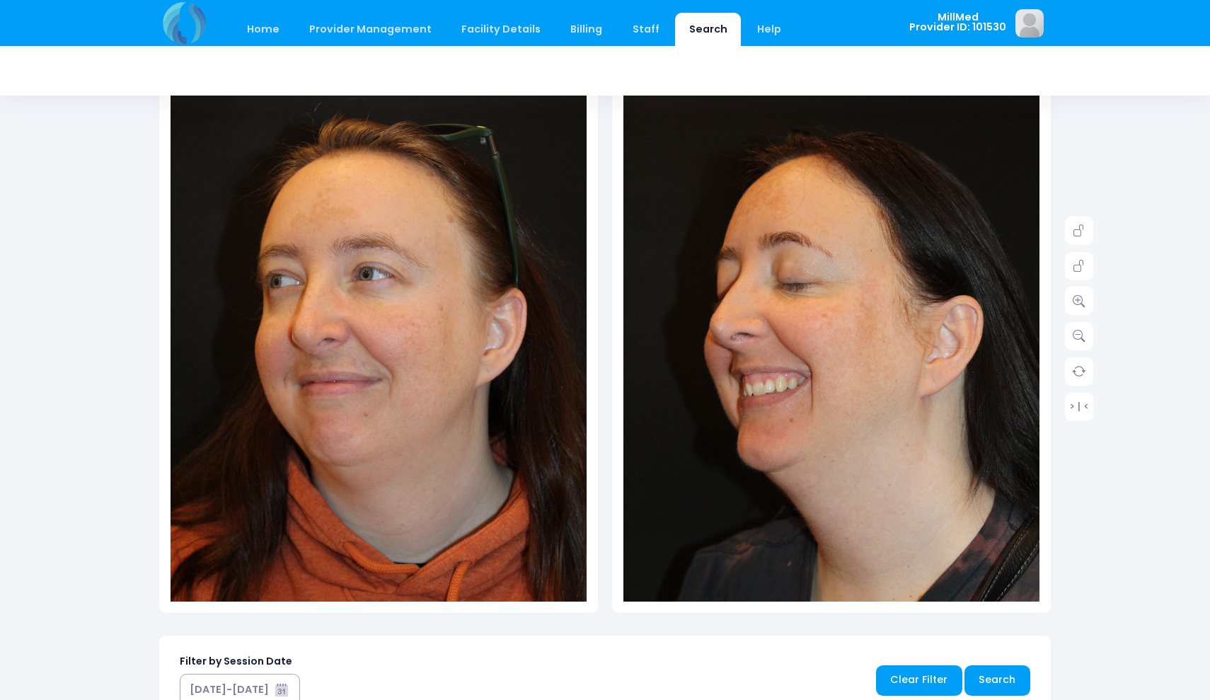
scroll to position [175, 0]
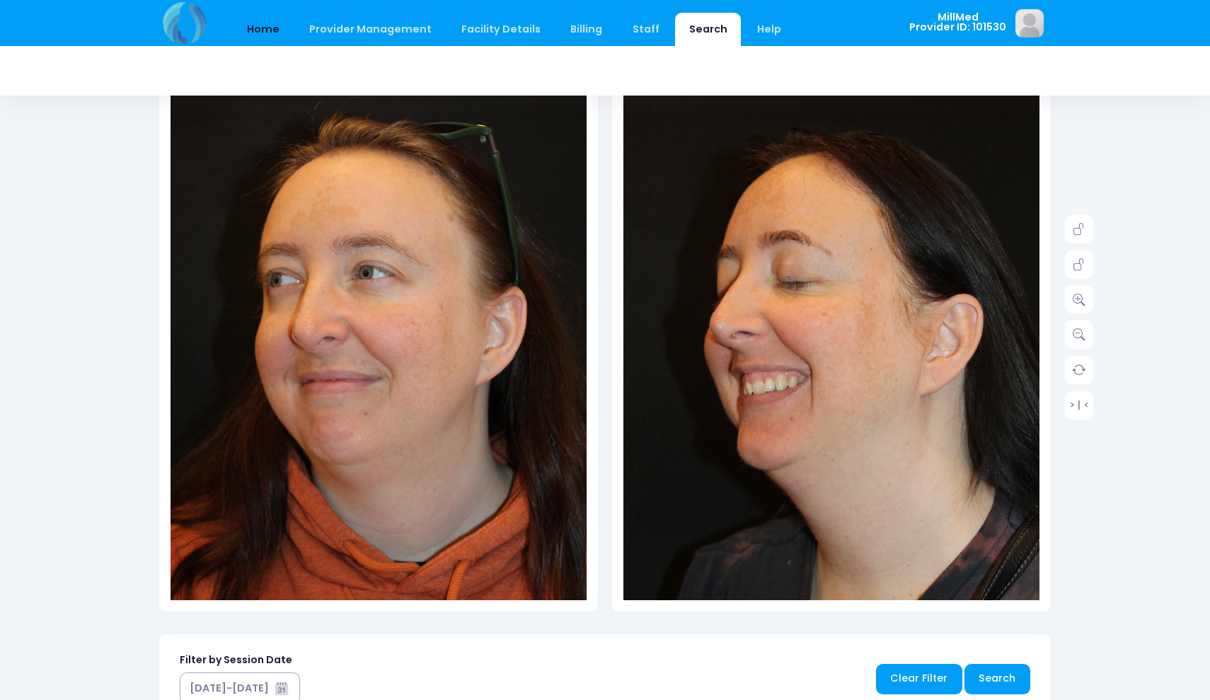
click at [267, 28] on link "Home" at bounding box center [263, 29] width 60 height 33
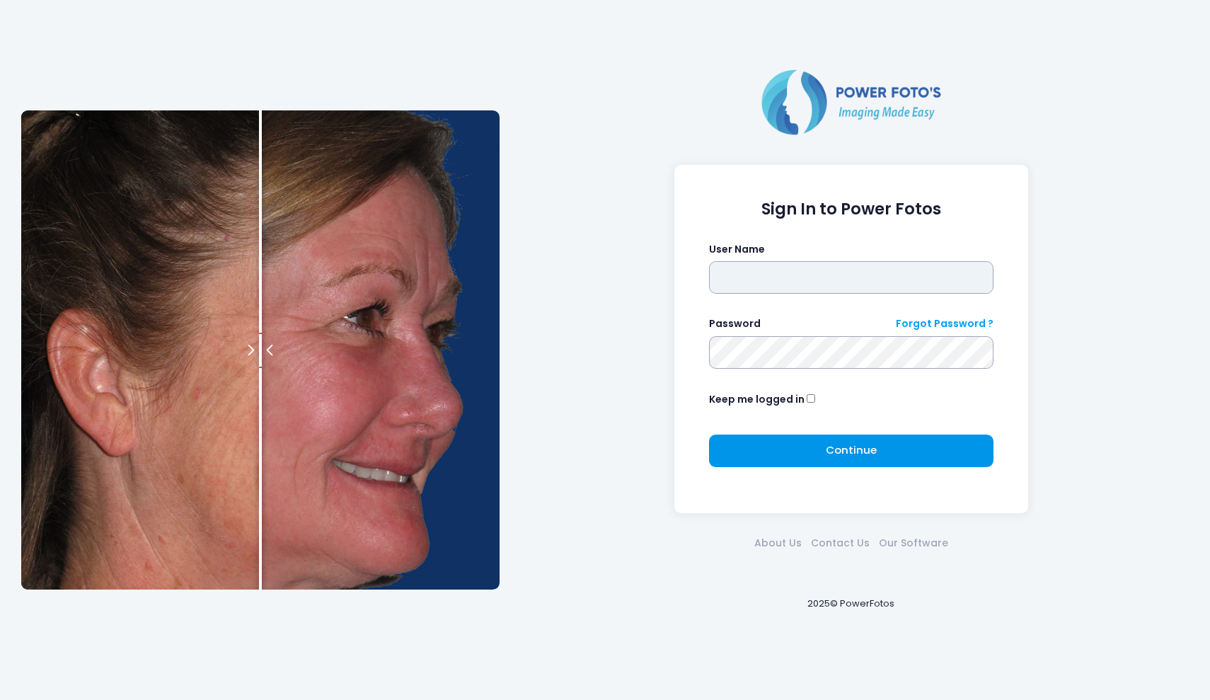
type input "*******"
click button "submit" at bounding box center [0, 0] width 0 height 0
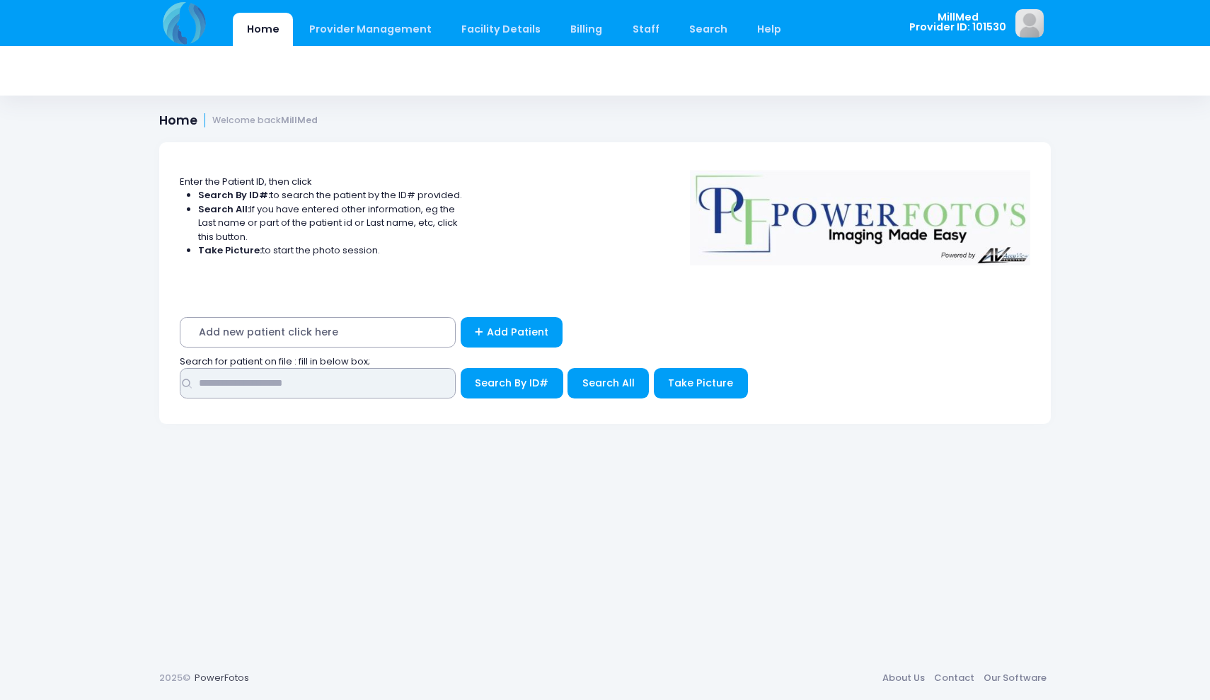
click at [410, 373] on input "text" at bounding box center [318, 383] width 276 height 30
